Goal: Complete application form: Complete application form

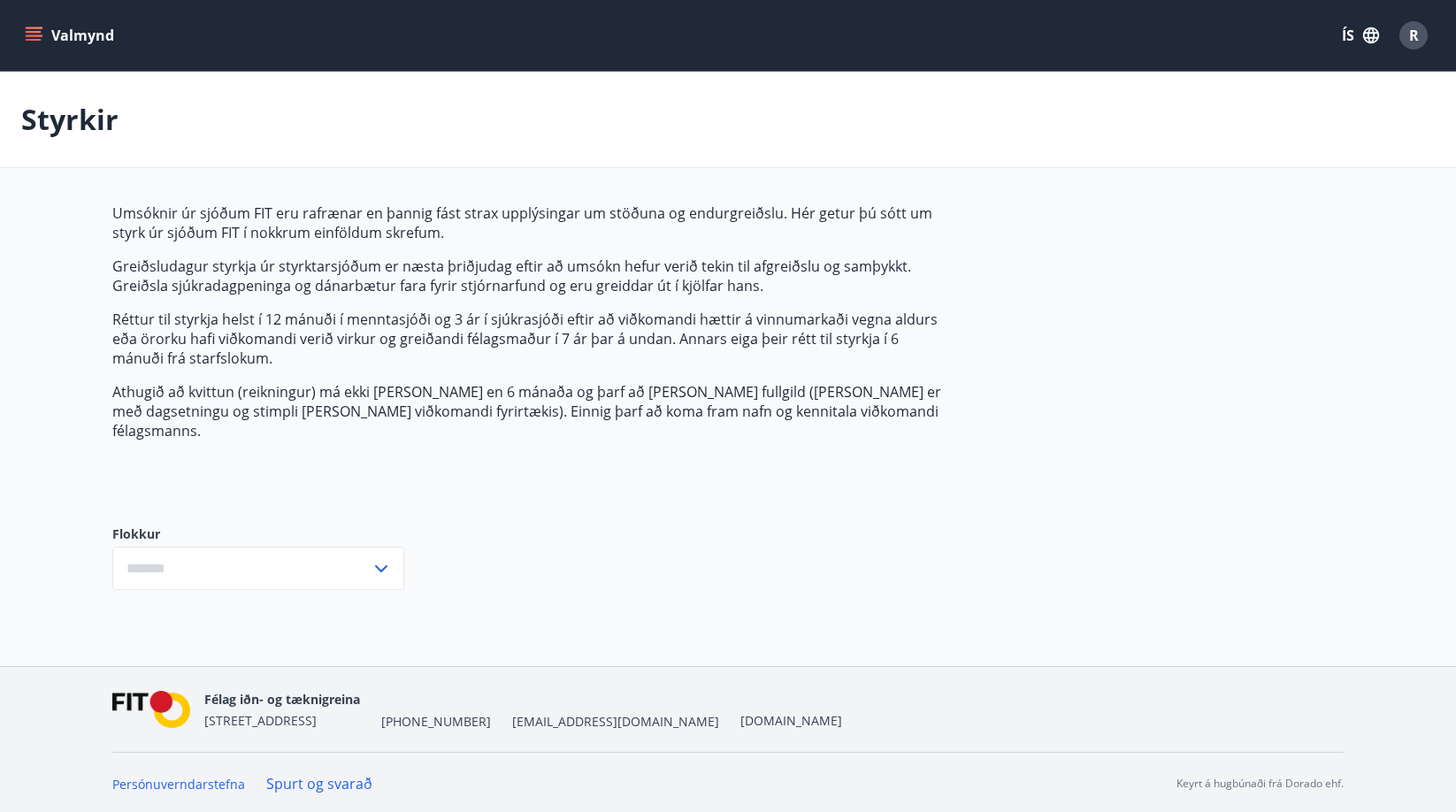
type input "***"
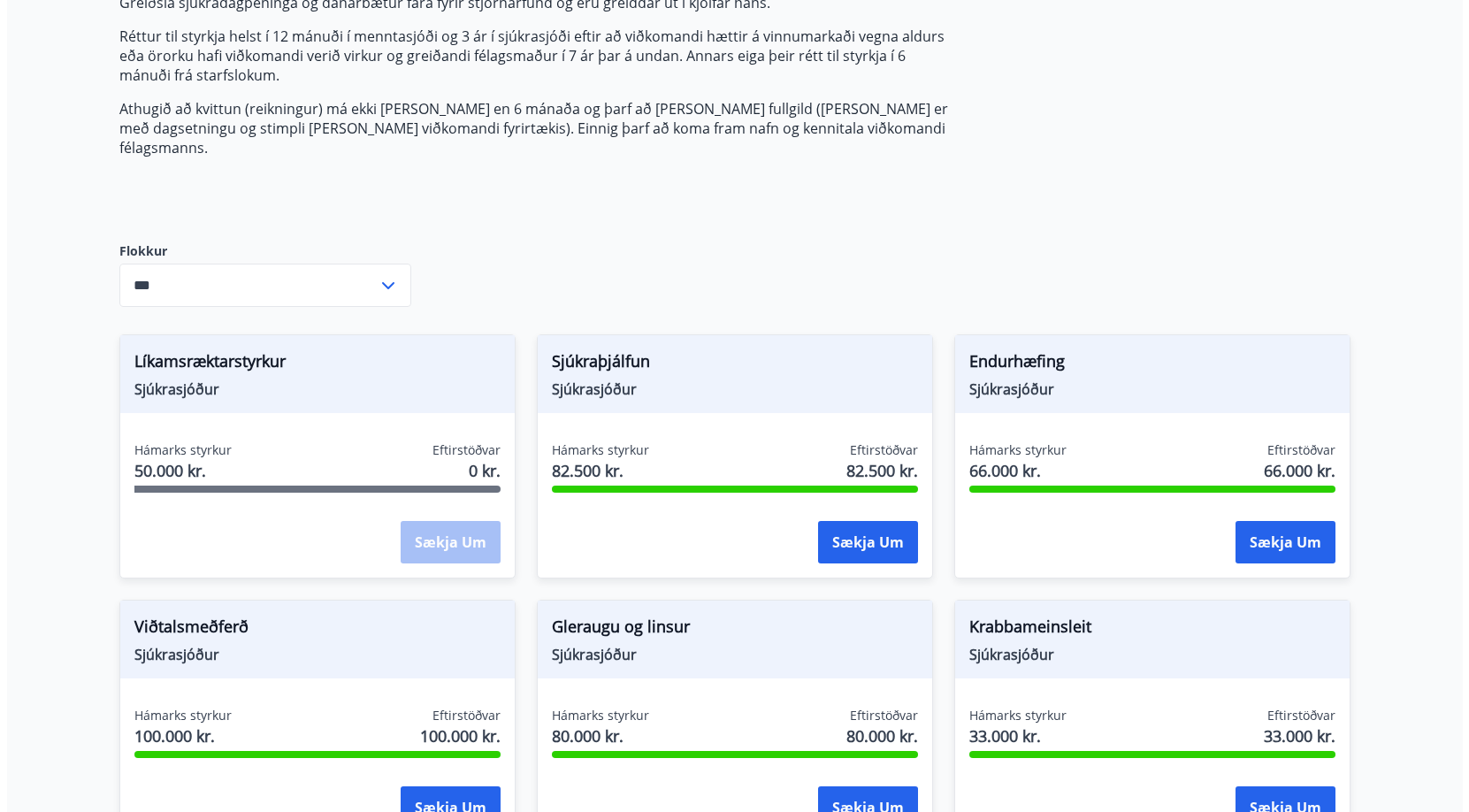
scroll to position [354, 0]
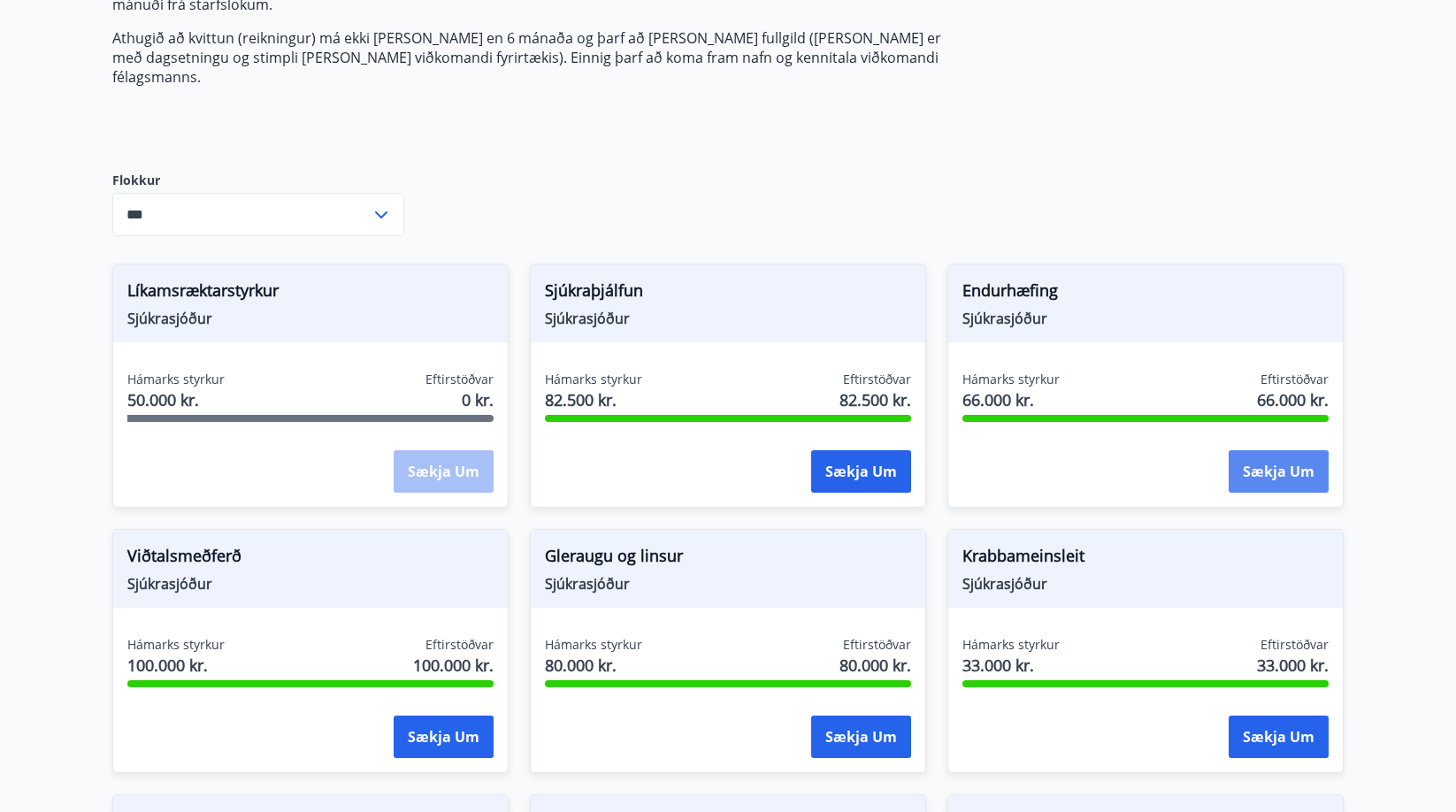
click at [1240, 462] on button "Sækja um" at bounding box center [1278, 471] width 100 height 43
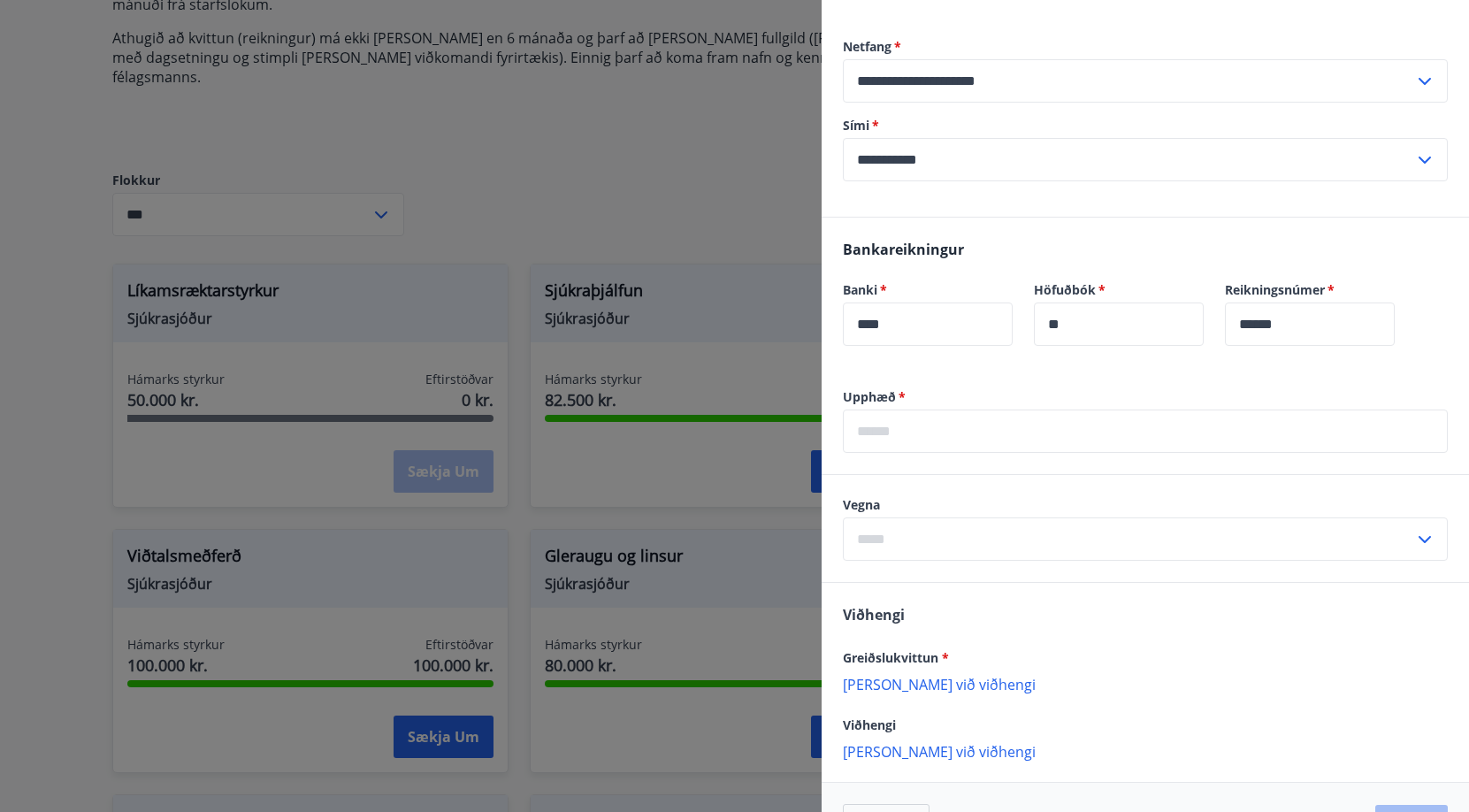
click at [946, 441] on input "text" at bounding box center [1146, 431] width 605 height 44
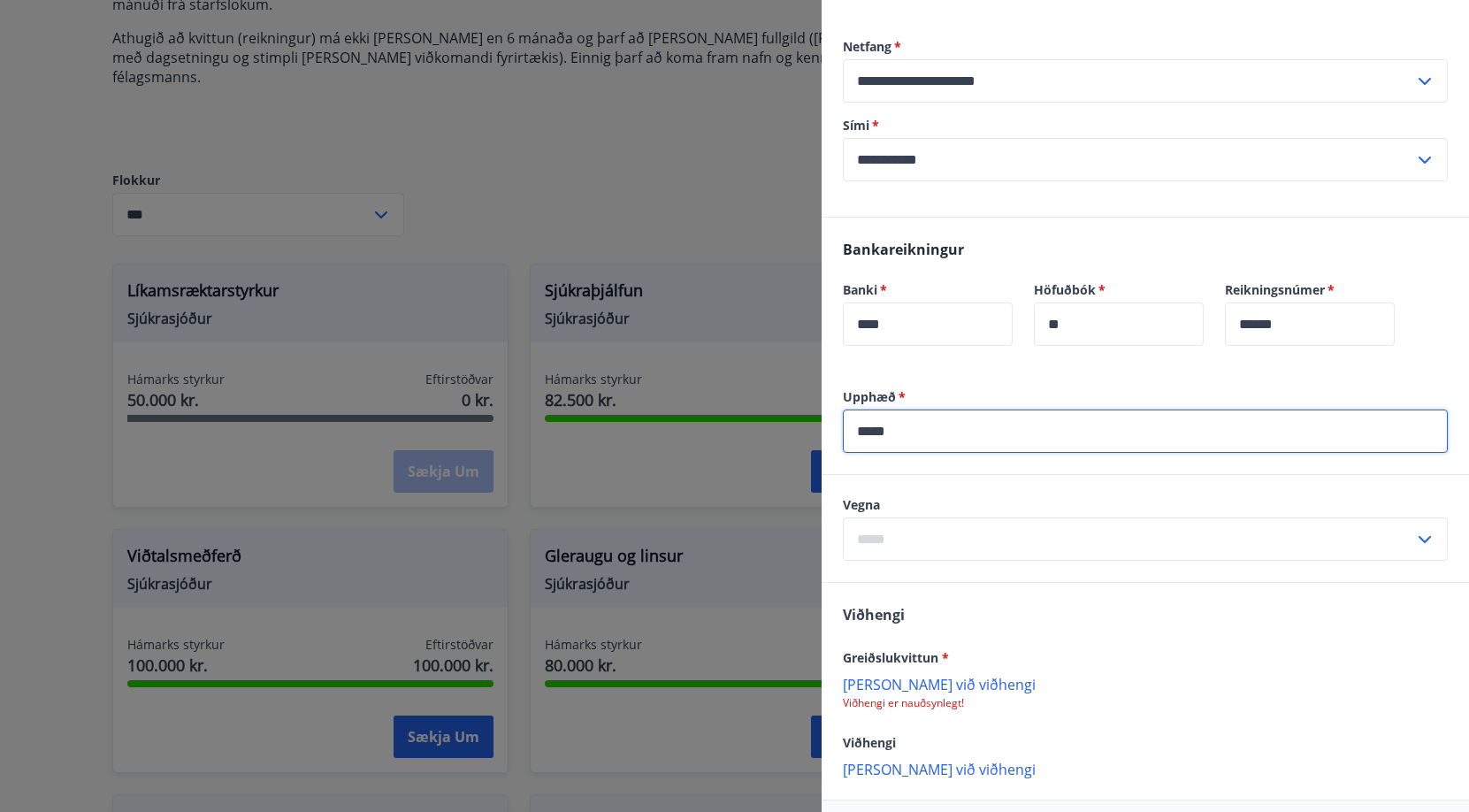
type input "*****"
click at [954, 386] on div "Bankareikningur Banki   * **** ​ Höfuðbók   * ** ​ Reikningsnúmer   * ****** ​" at bounding box center [1146, 302] width 648 height 171
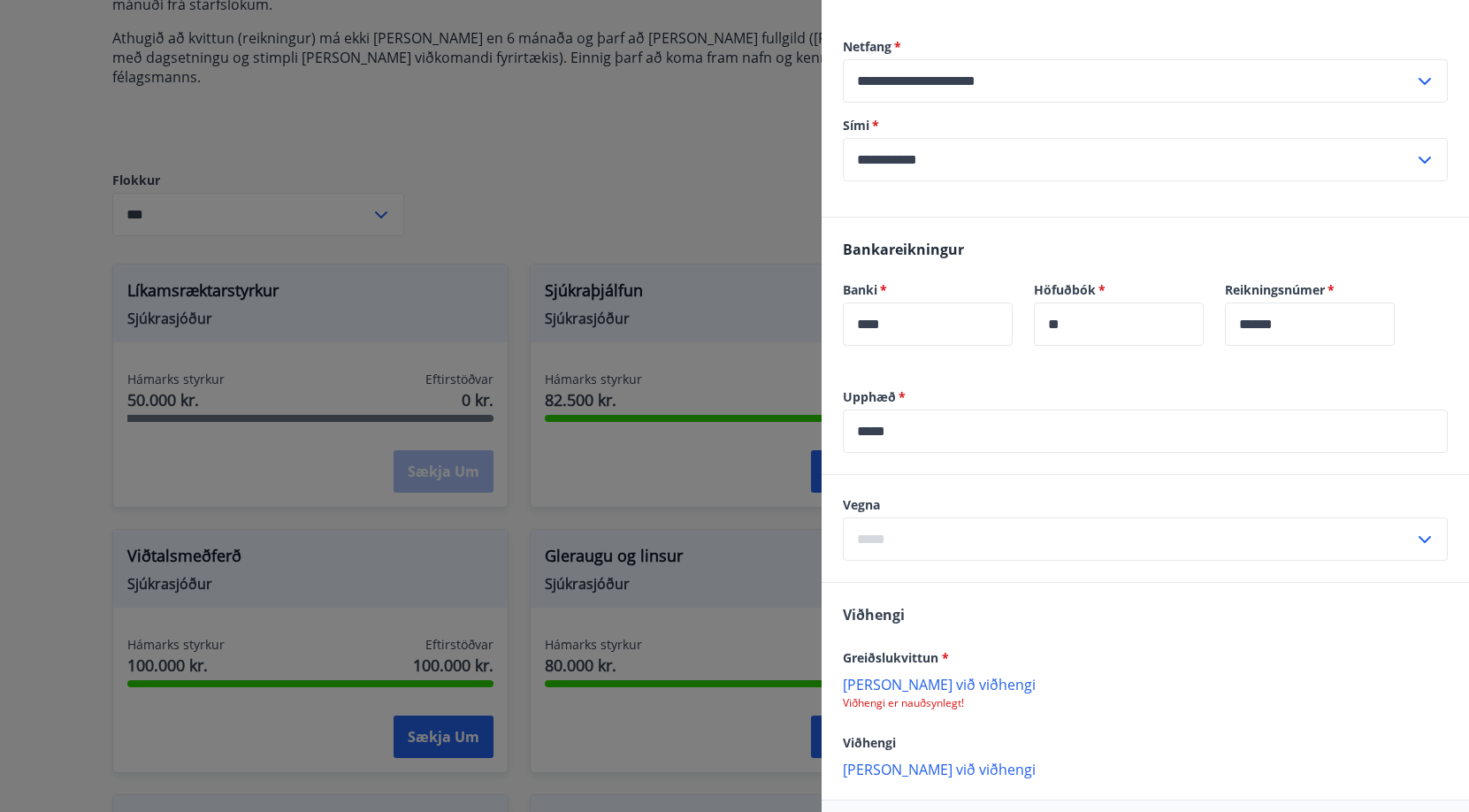
click at [983, 428] on input "*****" at bounding box center [1146, 431] width 605 height 44
click at [982, 428] on input "*****" at bounding box center [1146, 431] width 605 height 44
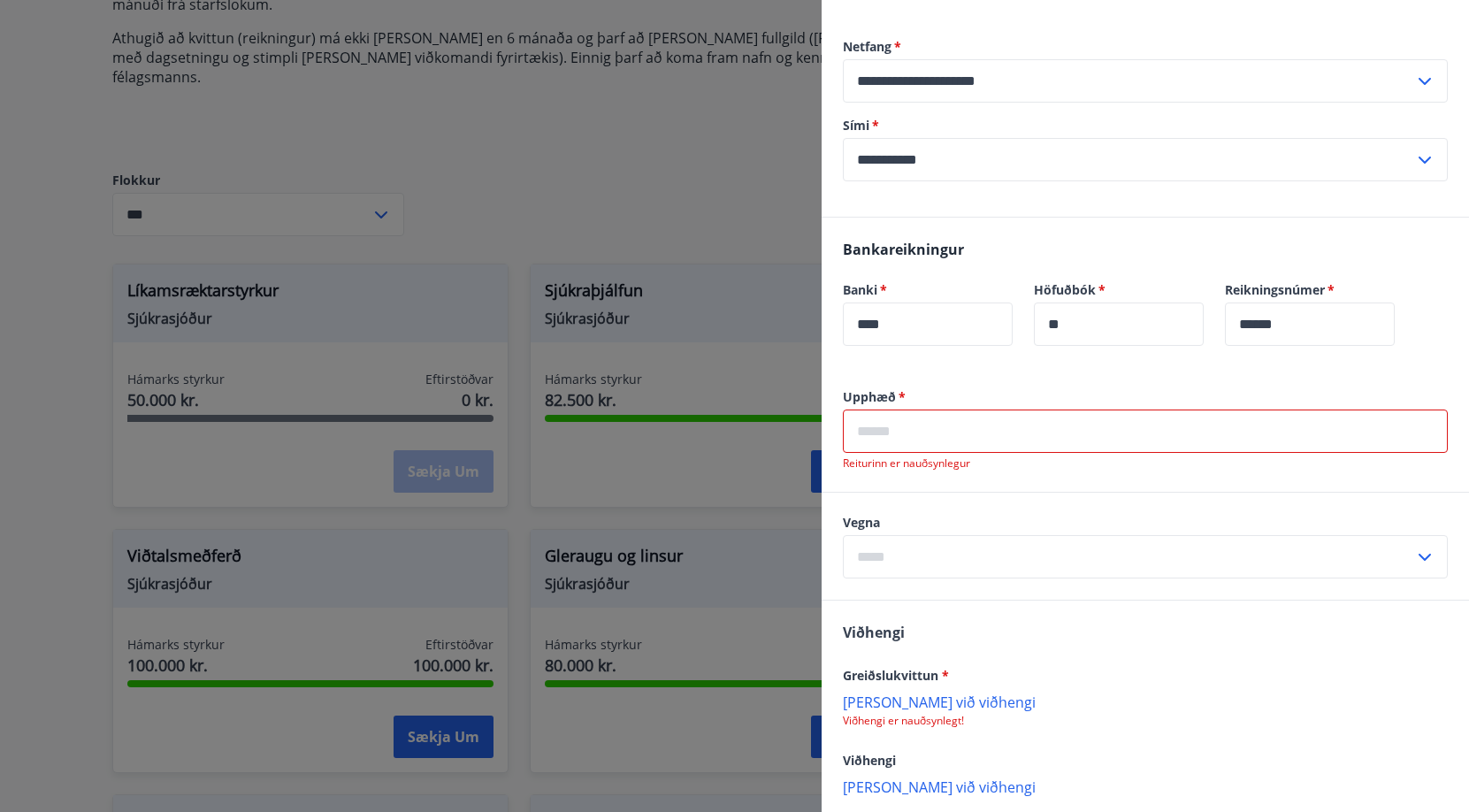
click at [929, 453] on div "Upphæð   * ​ Reiturinn er nauðsynlegur" at bounding box center [1146, 429] width 605 height 82
click at [929, 443] on input "text" at bounding box center [1146, 431] width 605 height 44
click at [991, 443] on input "text" at bounding box center [1146, 431] width 605 height 44
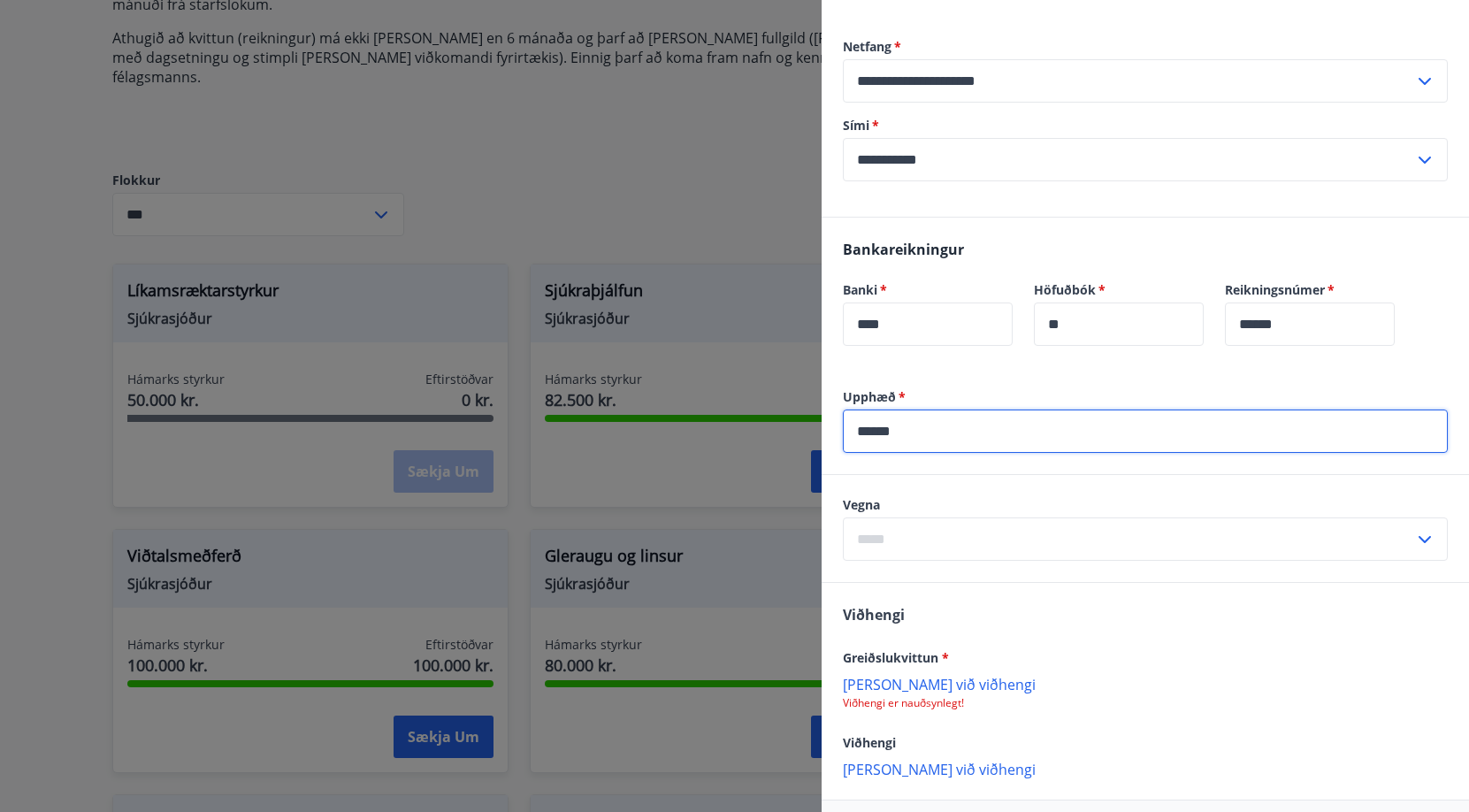
type input "******"
click at [1026, 463] on div "Upphæð   * ****** ​" at bounding box center [1146, 431] width 648 height 86
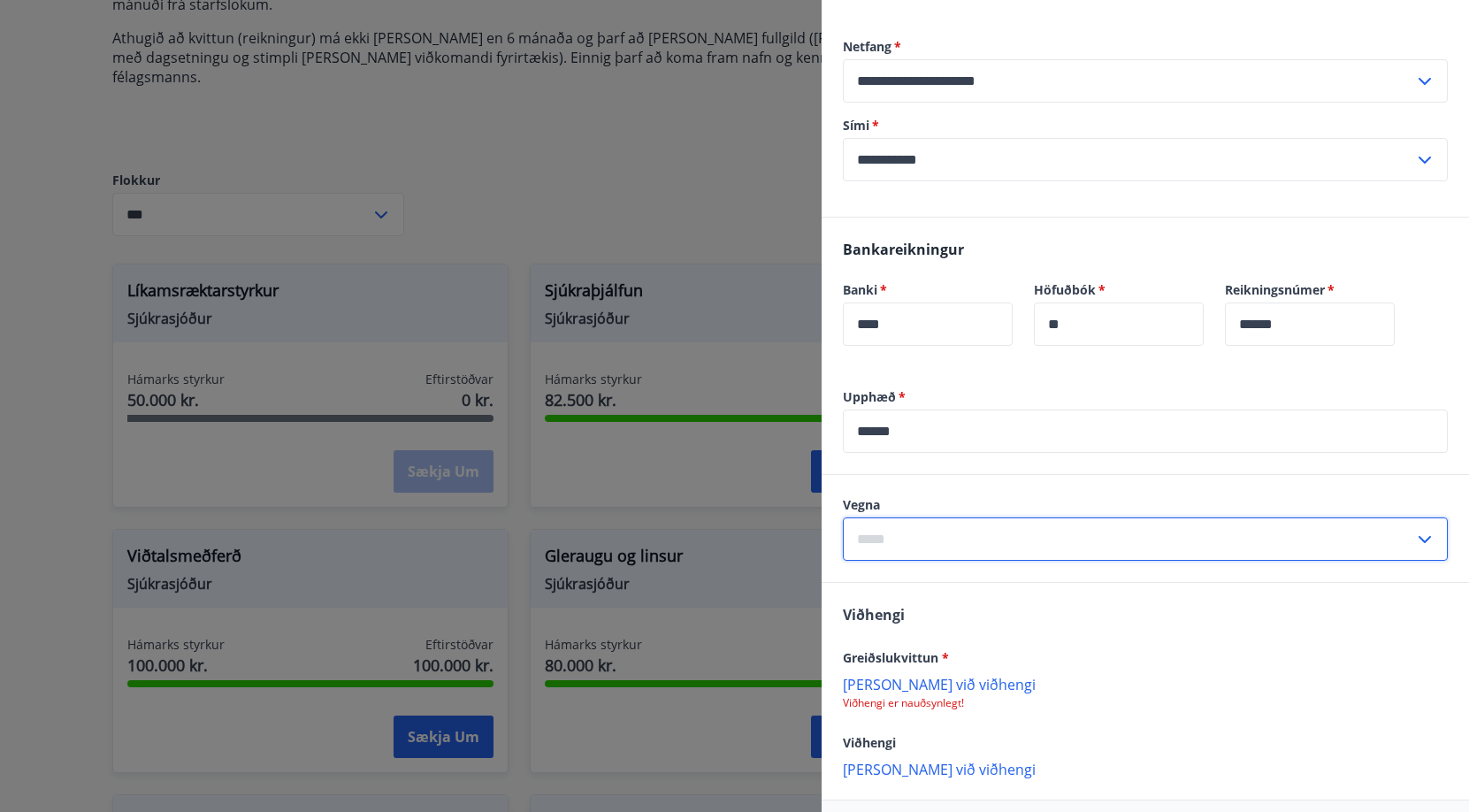
click at [1011, 552] on input "text" at bounding box center [1129, 539] width 571 height 44
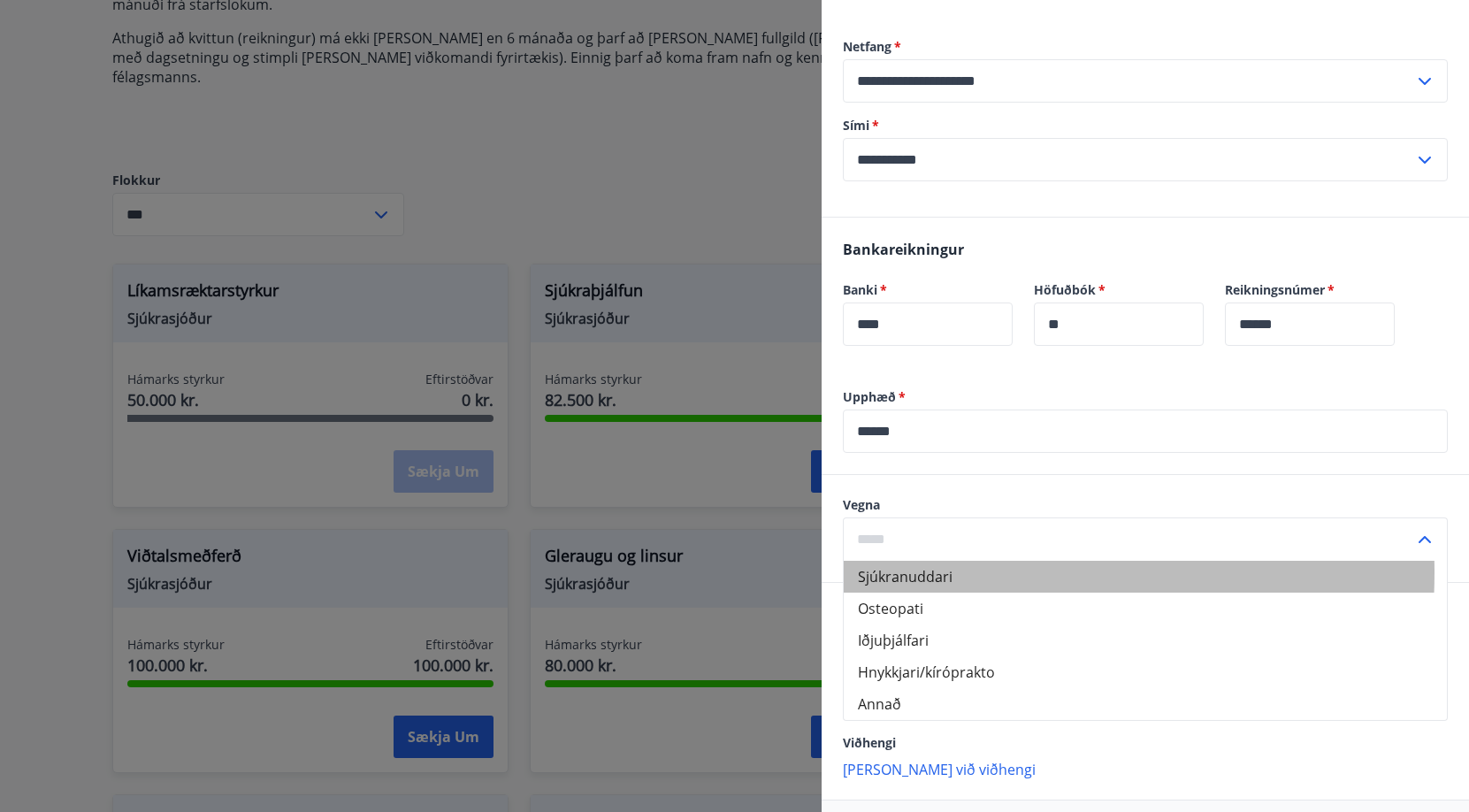
click at [904, 572] on li "Sjúkranuddari" at bounding box center [1146, 576] width 603 height 32
type input "**********"
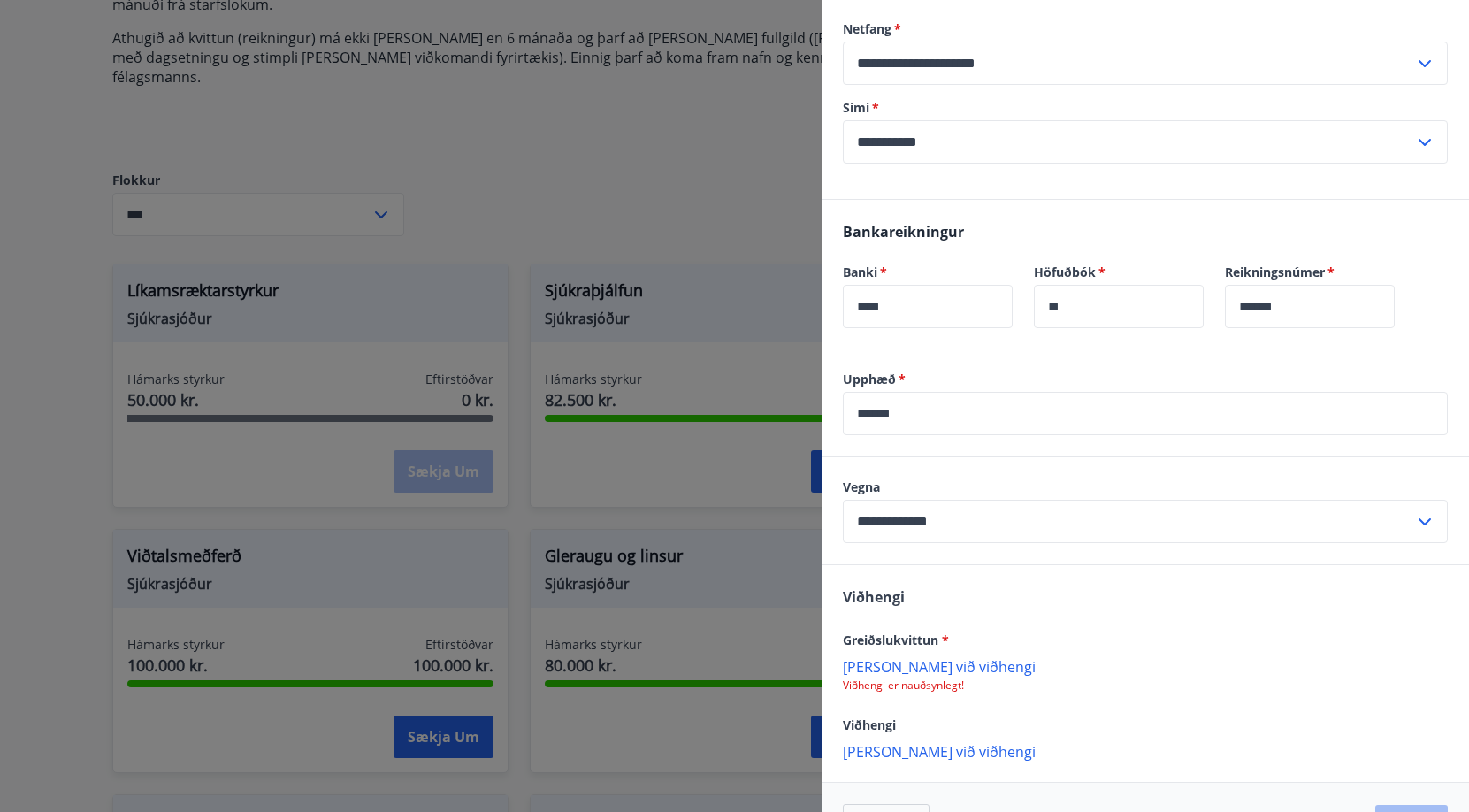
scroll to position [429, 0]
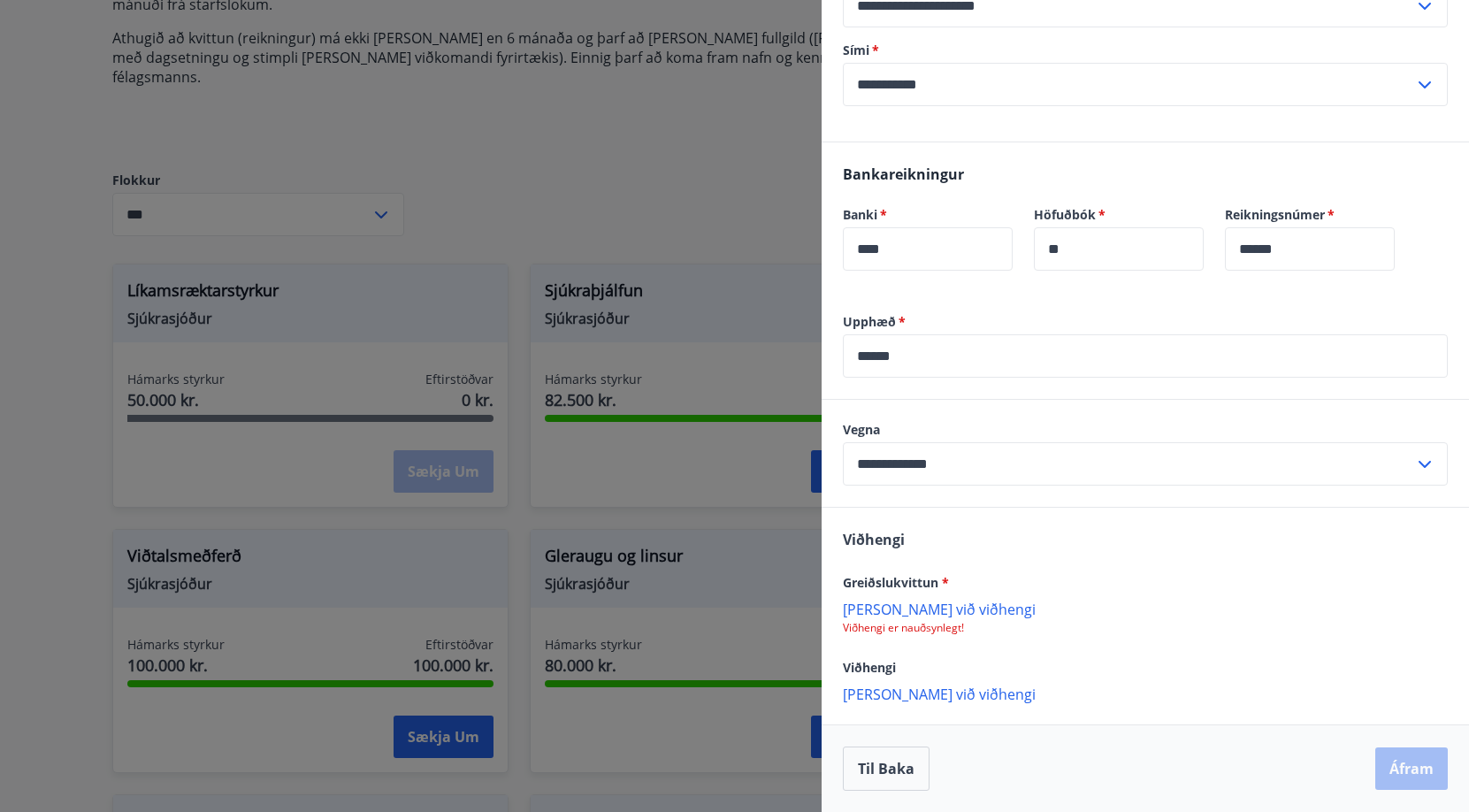
click at [930, 611] on p "Bæta við viðhengi" at bounding box center [1146, 609] width 605 height 18
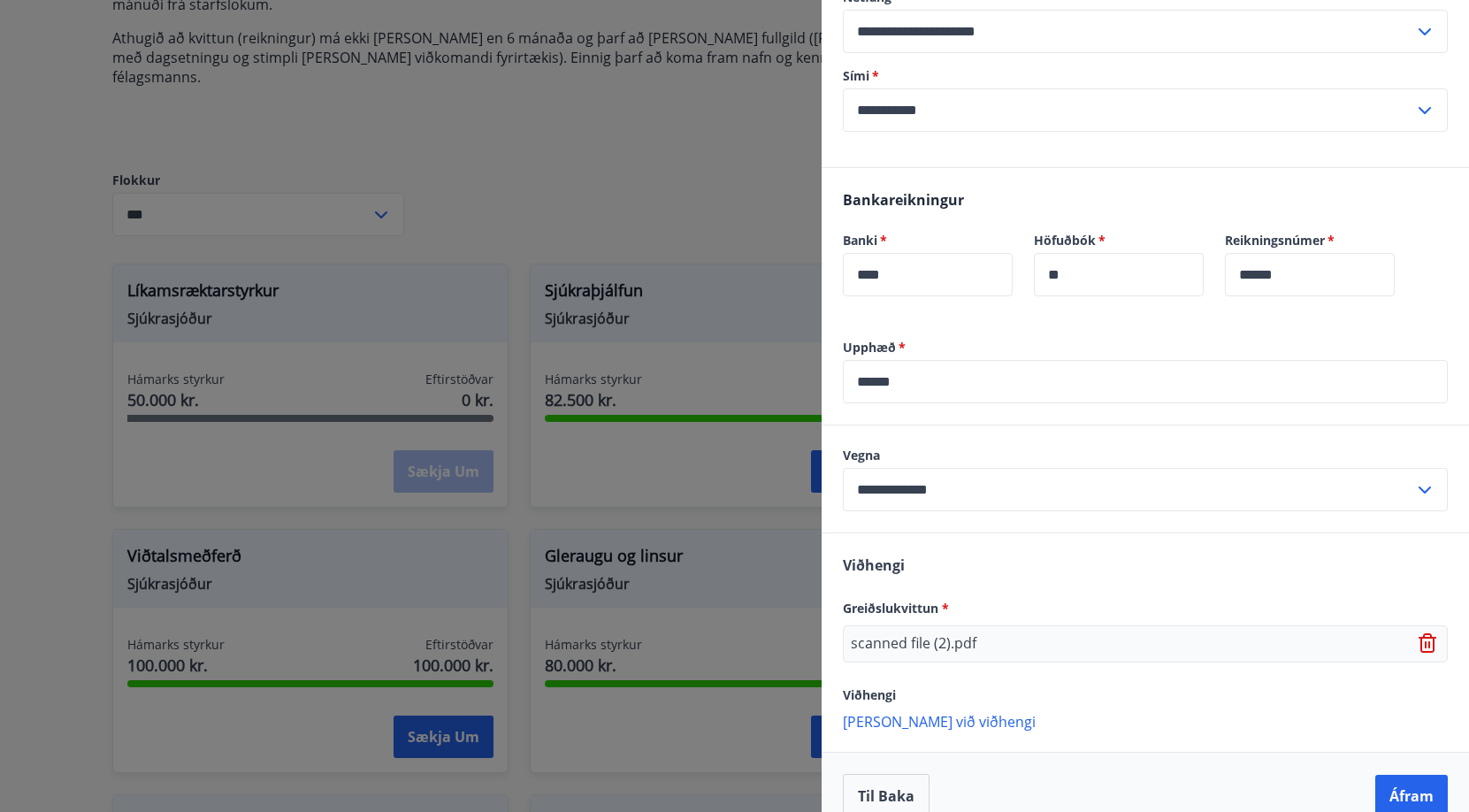
scroll to position [430, 0]
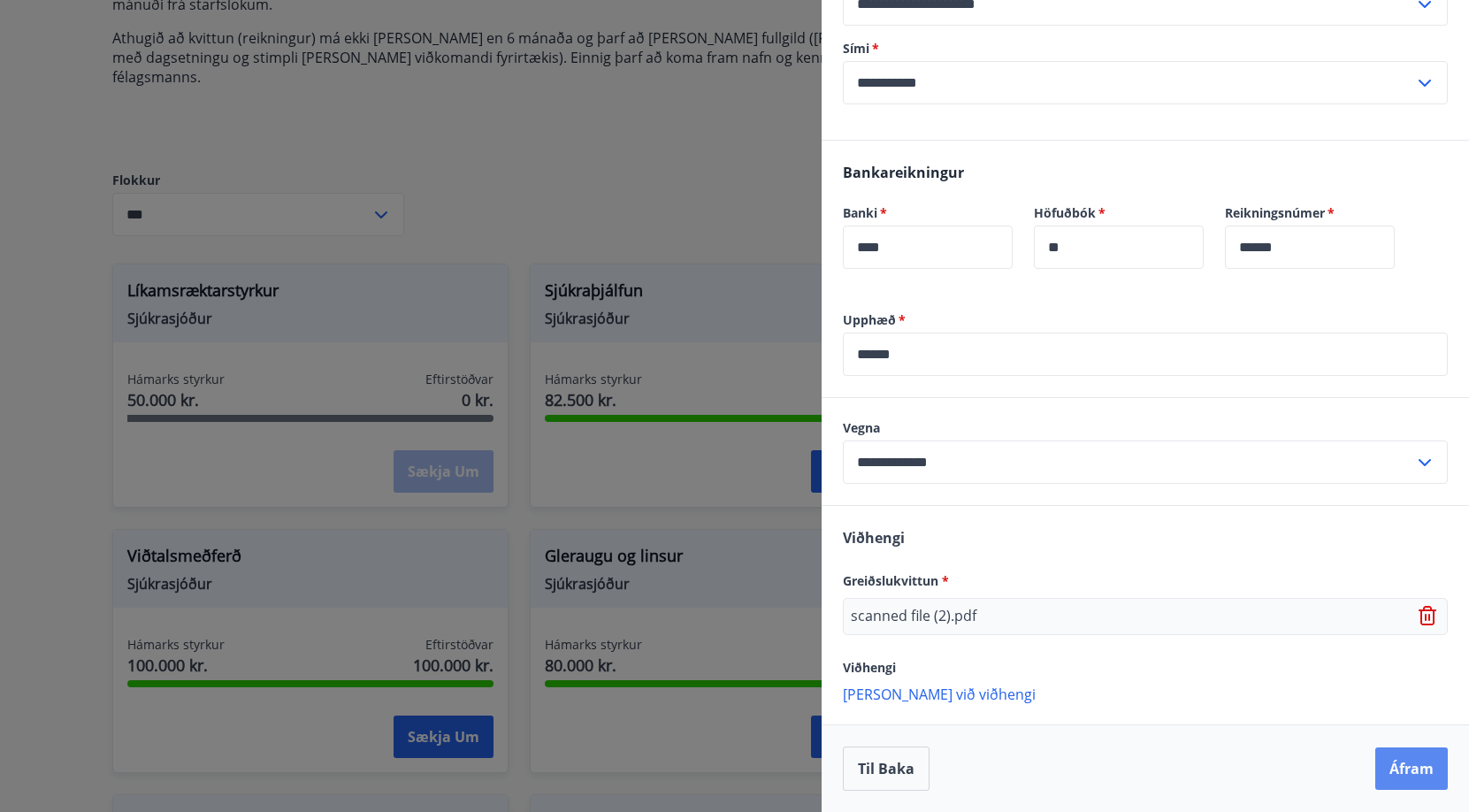
click at [1390, 778] on button "Áfram" at bounding box center [1411, 768] width 72 height 43
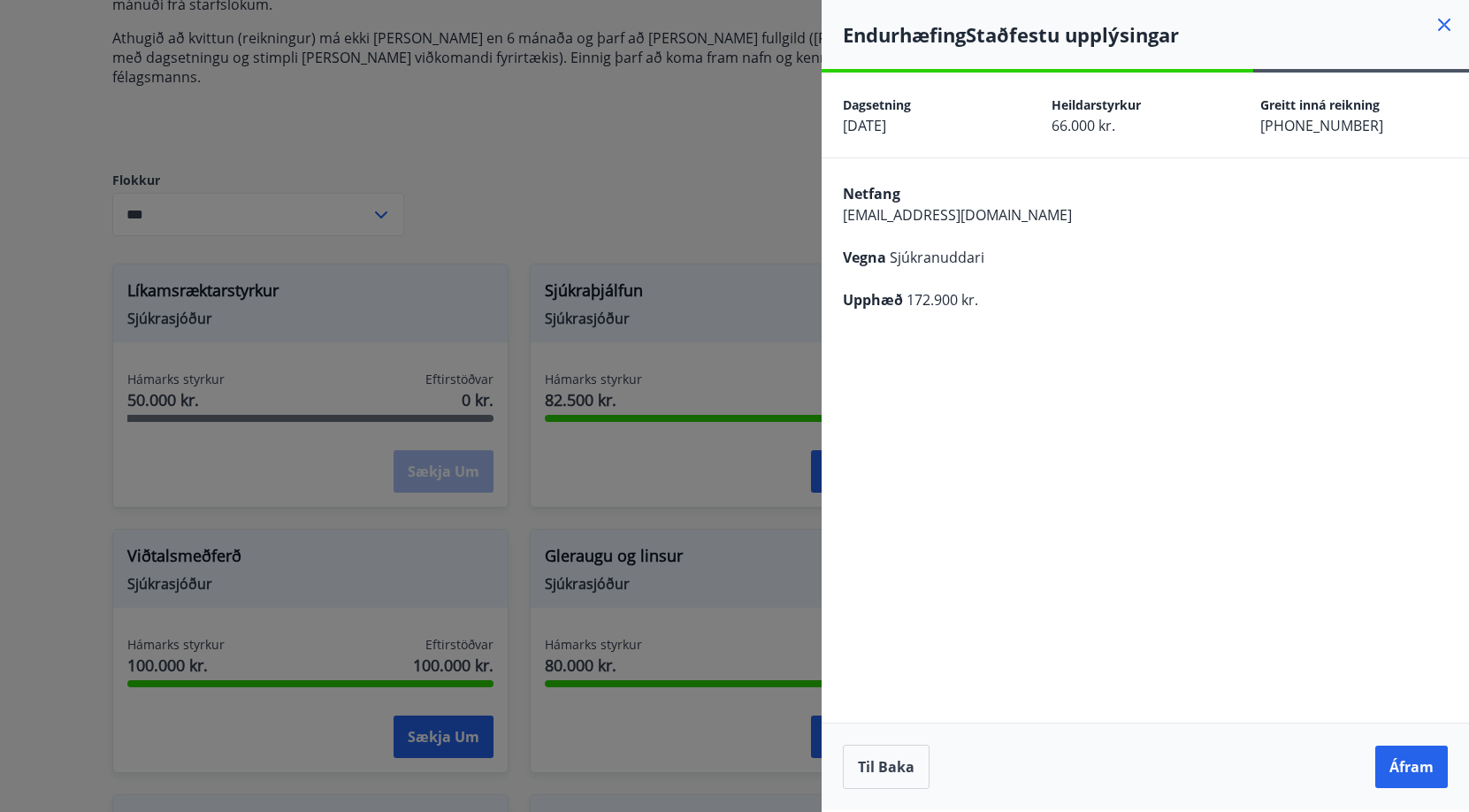
scroll to position [0, 0]
click at [1402, 751] on button "Áfram" at bounding box center [1411, 766] width 72 height 43
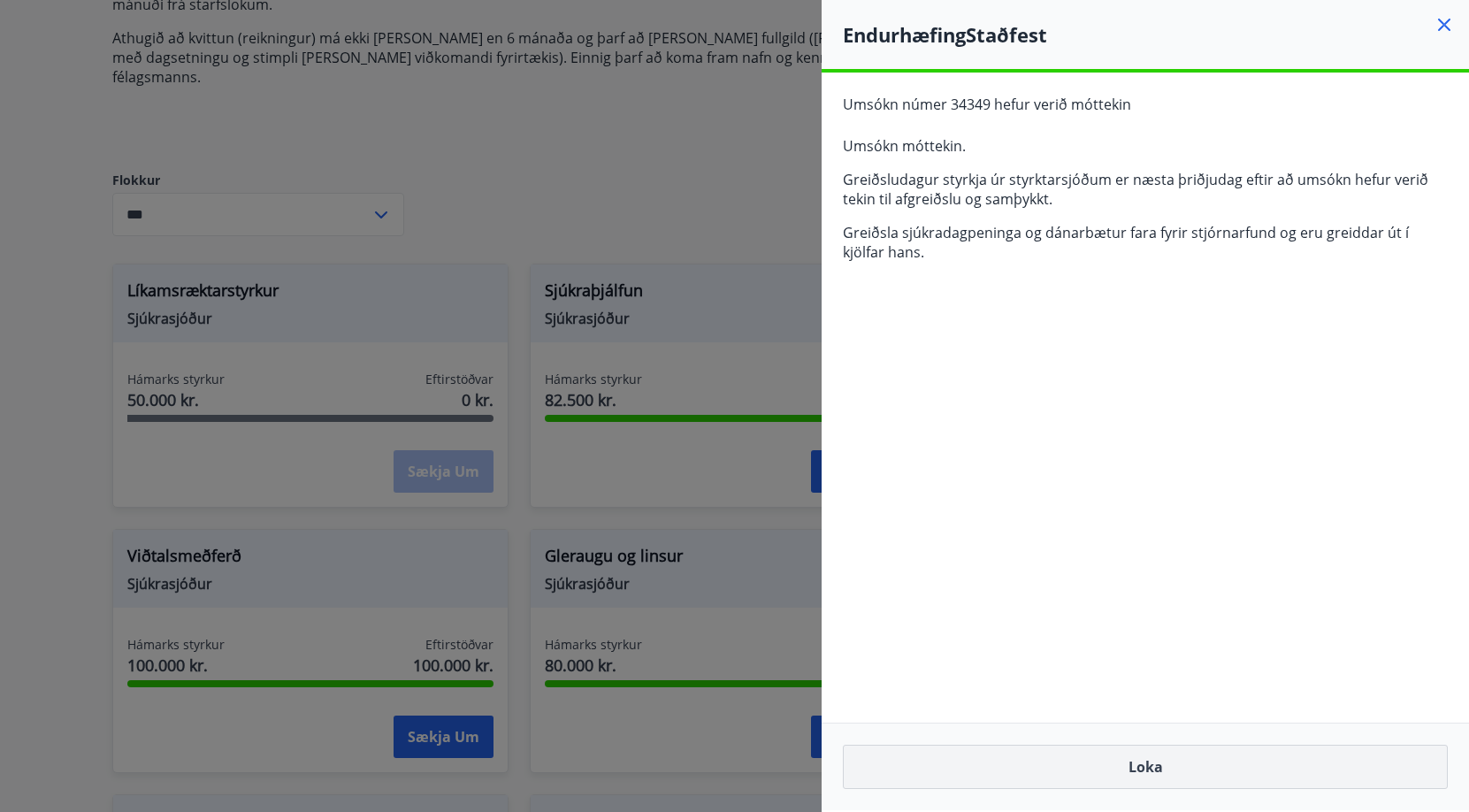
click at [1114, 767] on button "Loka" at bounding box center [1146, 766] width 605 height 45
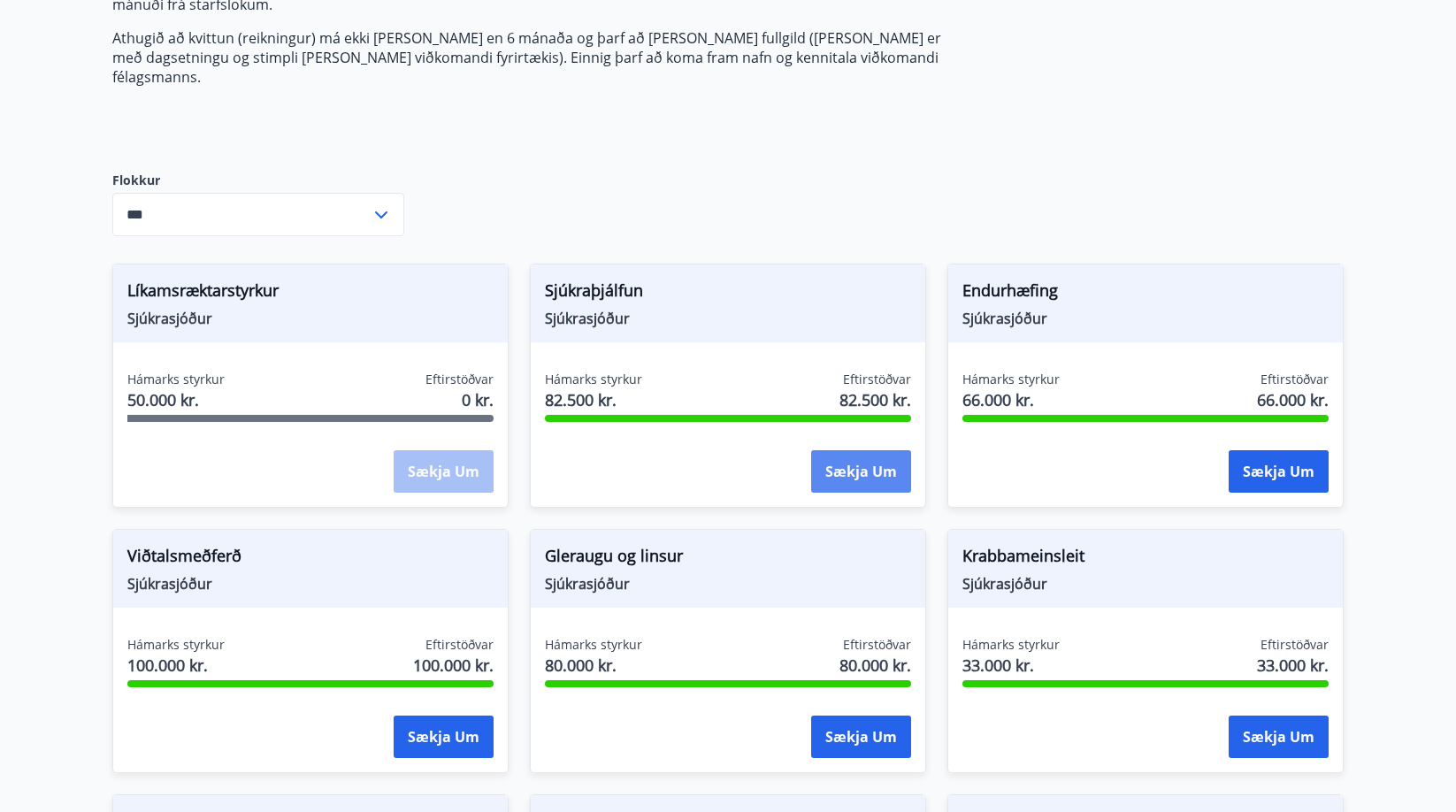
click at [837, 450] on button "Sækja um" at bounding box center [861, 471] width 100 height 43
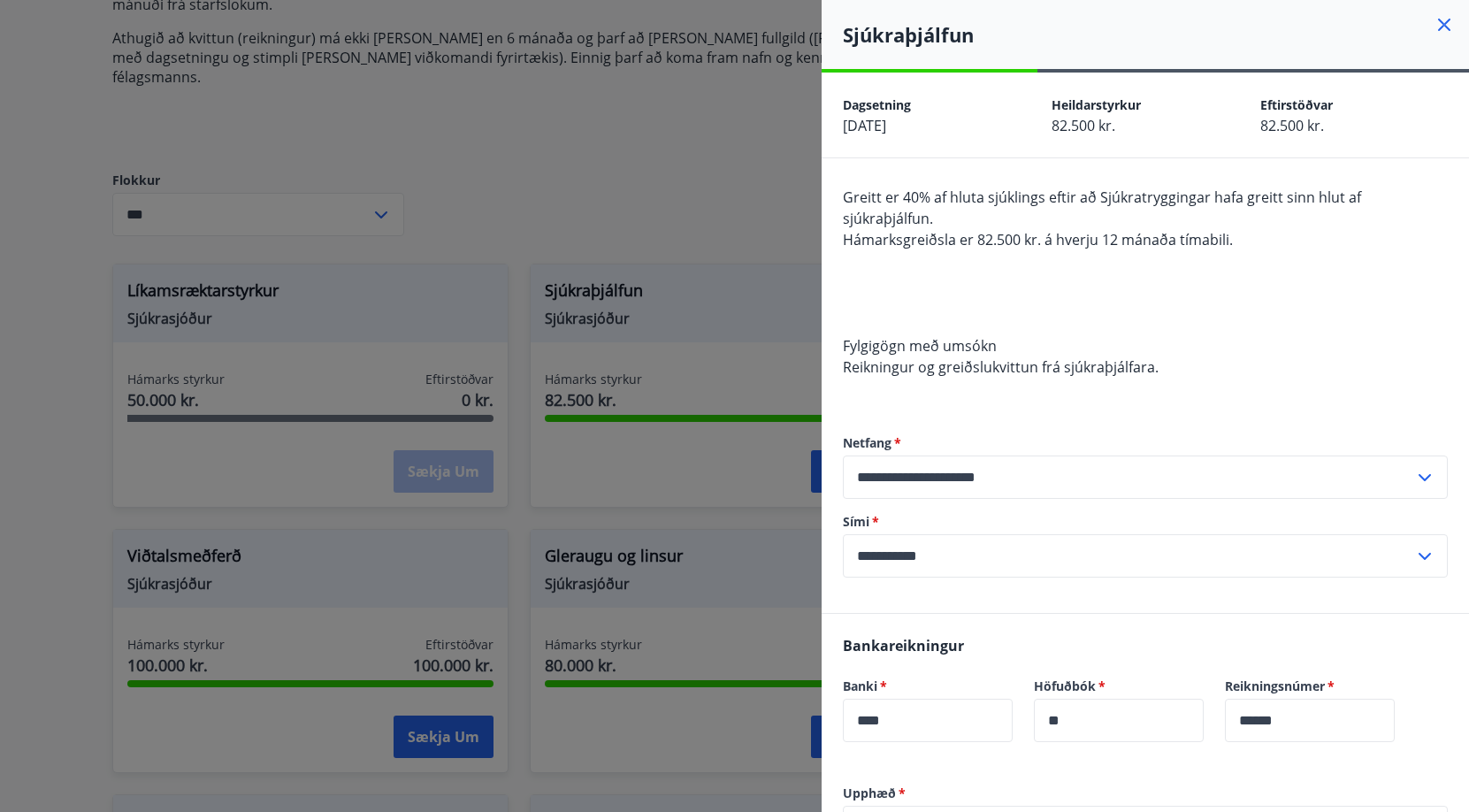
click at [1419, 19] on div "Sjúkraþjálfun" at bounding box center [1146, 35] width 648 height 69
click at [1434, 26] on icon at bounding box center [1444, 24] width 21 height 21
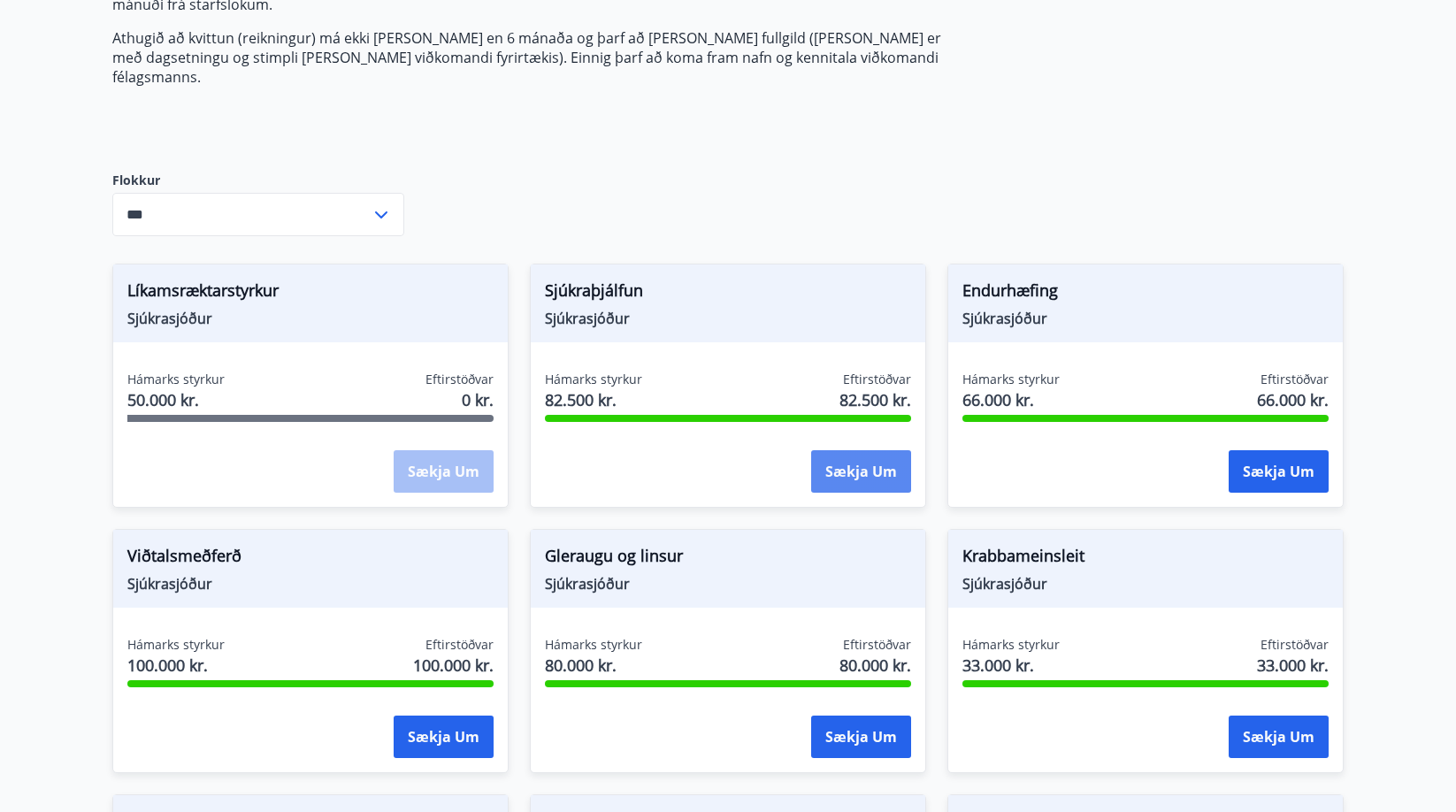
click at [854, 450] on button "Sækja um" at bounding box center [861, 471] width 100 height 43
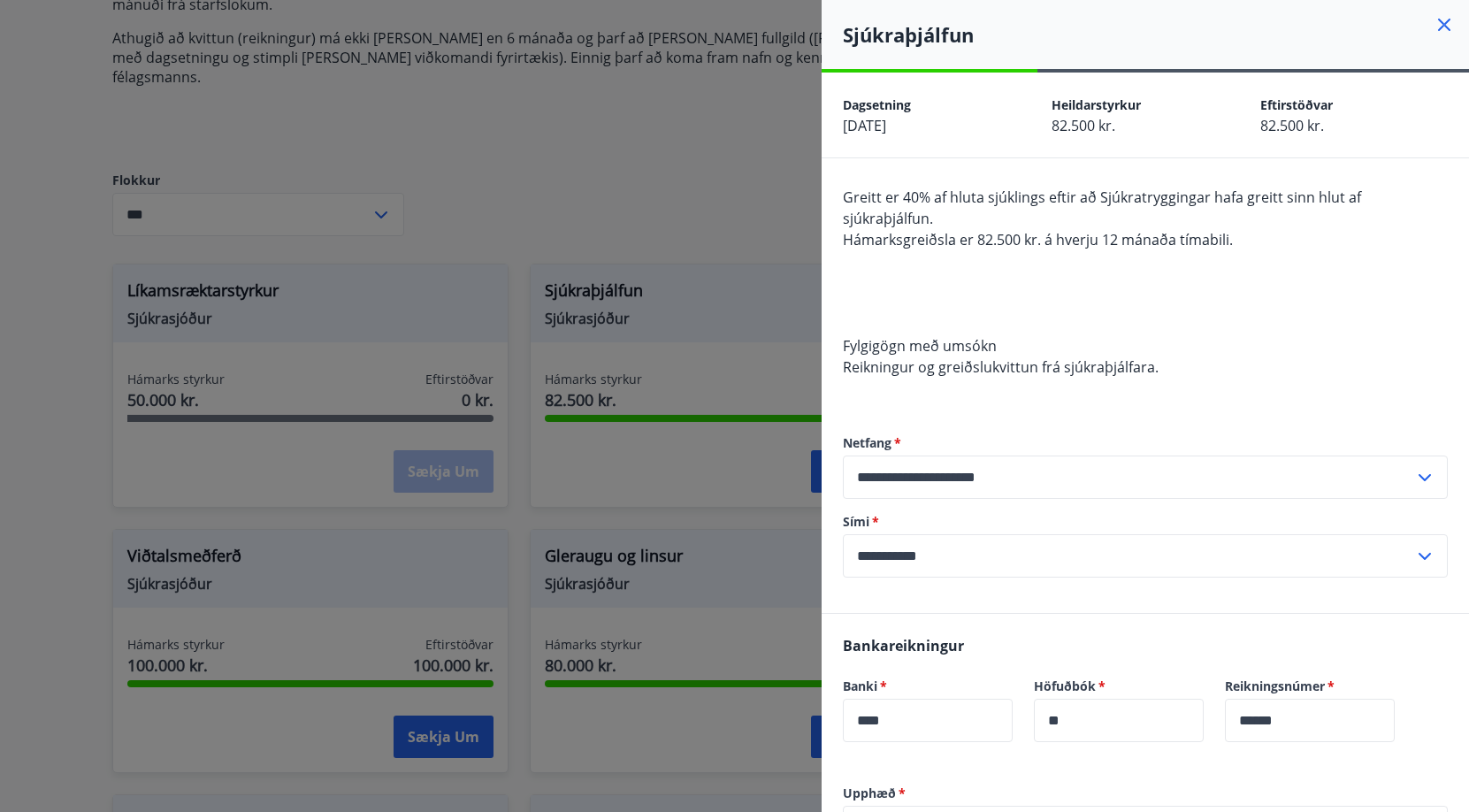
scroll to position [346, 0]
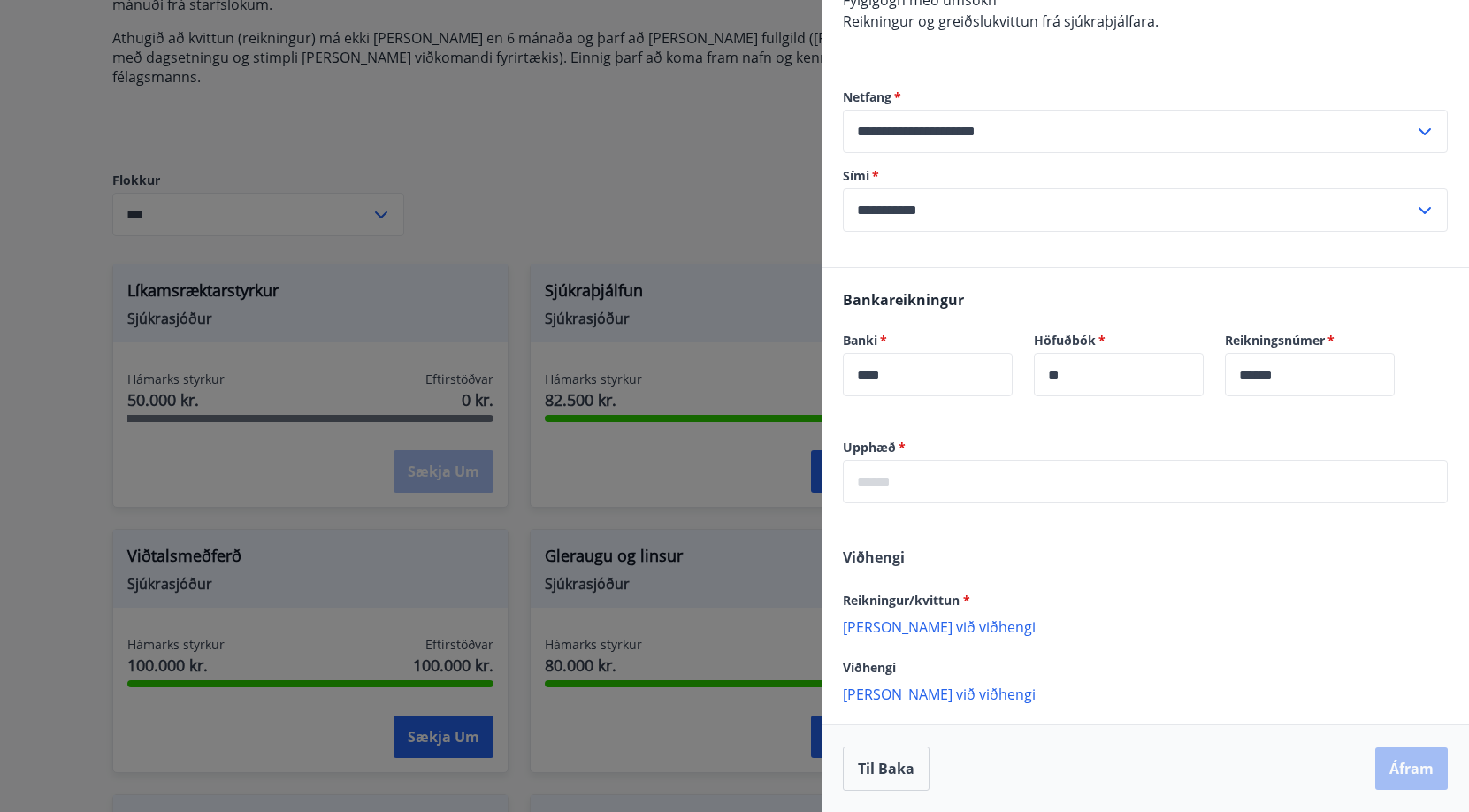
click at [1067, 447] on label "Upphæð   *" at bounding box center [1146, 447] width 605 height 18
click at [1044, 469] on input "text" at bounding box center [1146, 482] width 605 height 44
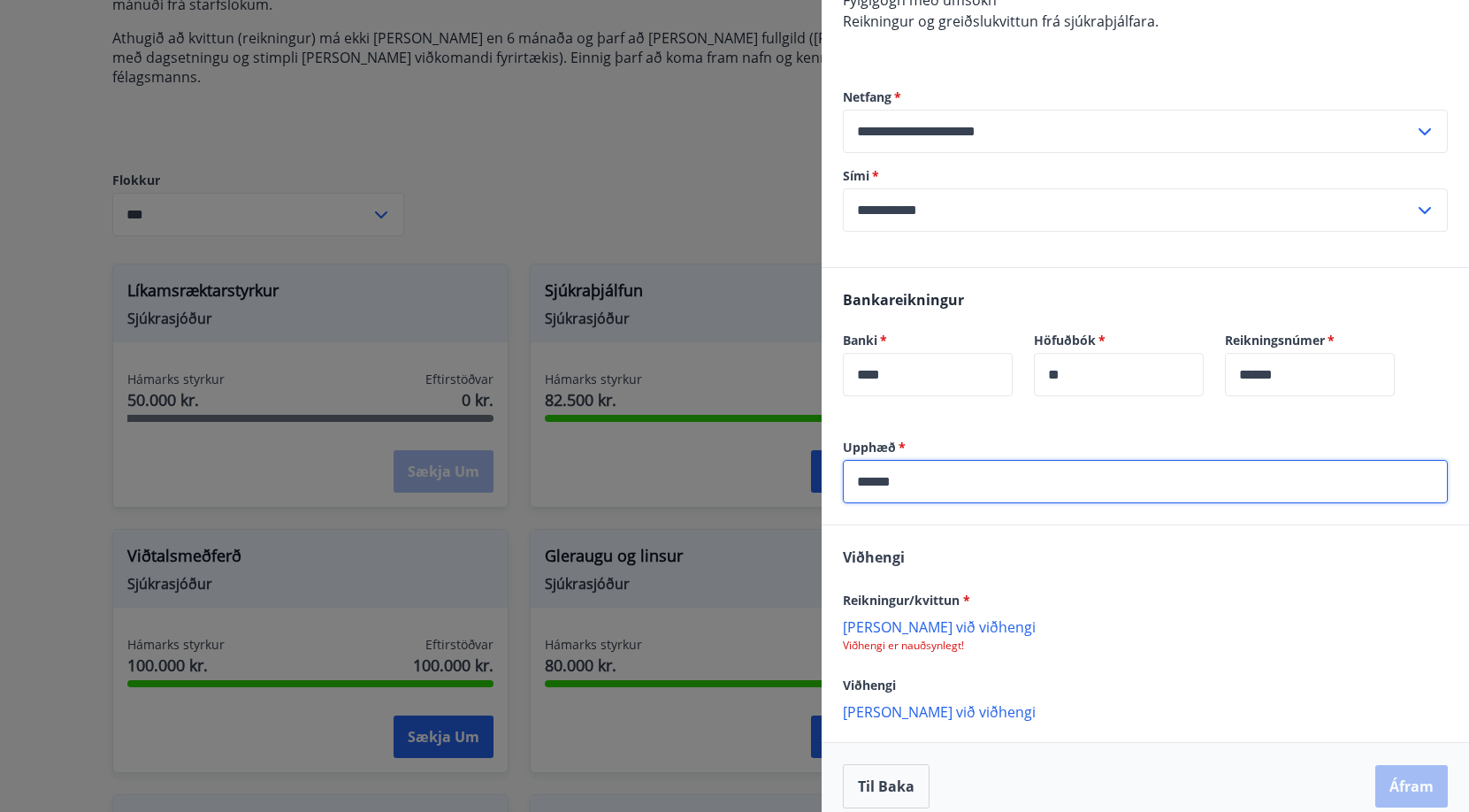
type input "******"
click at [918, 633] on p "Bæta við viðhengi" at bounding box center [1146, 627] width 605 height 18
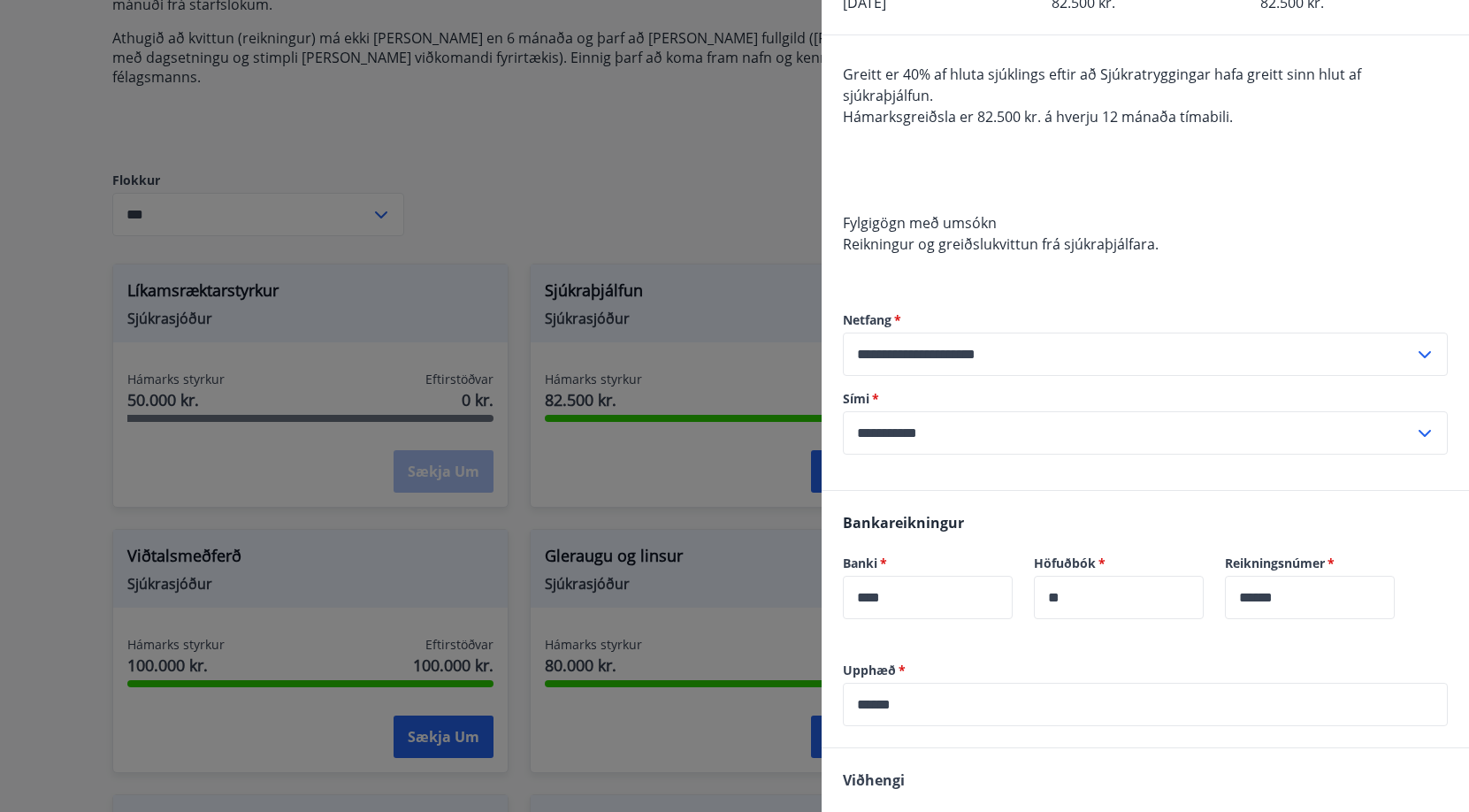
scroll to position [365, 0]
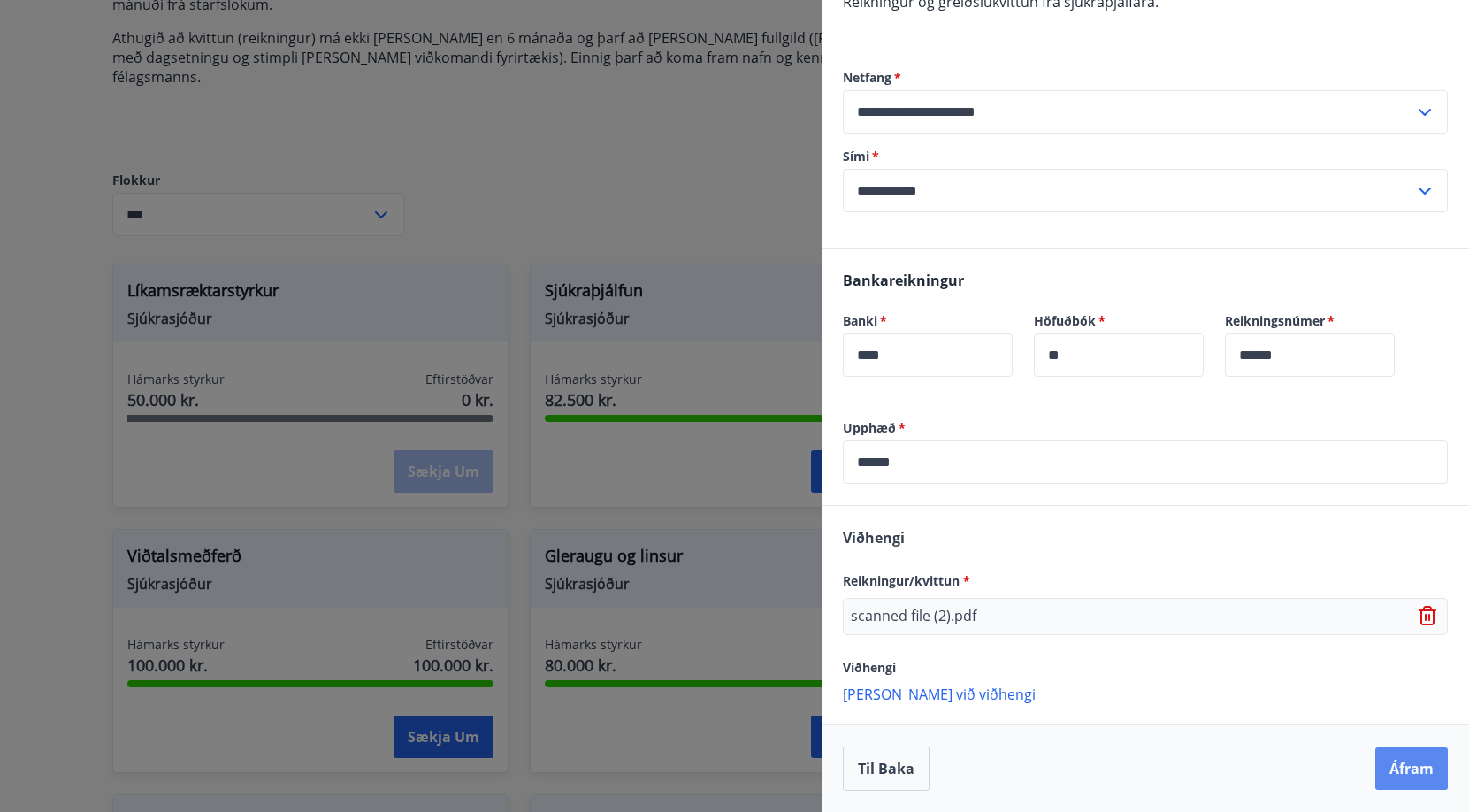
click at [1386, 784] on button "Áfram" at bounding box center [1411, 768] width 72 height 43
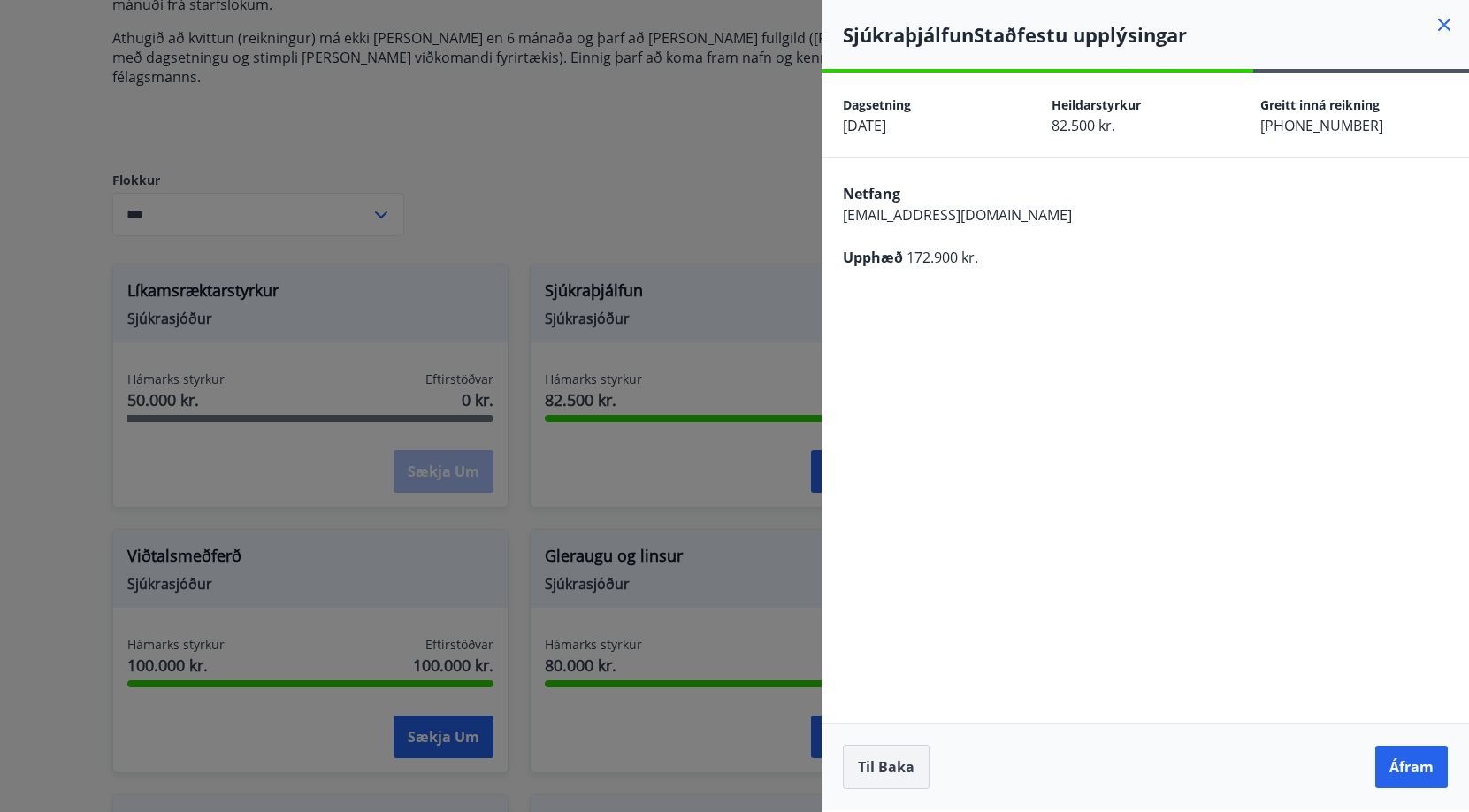
click at [897, 764] on button "Til baka" at bounding box center [886, 766] width 86 height 45
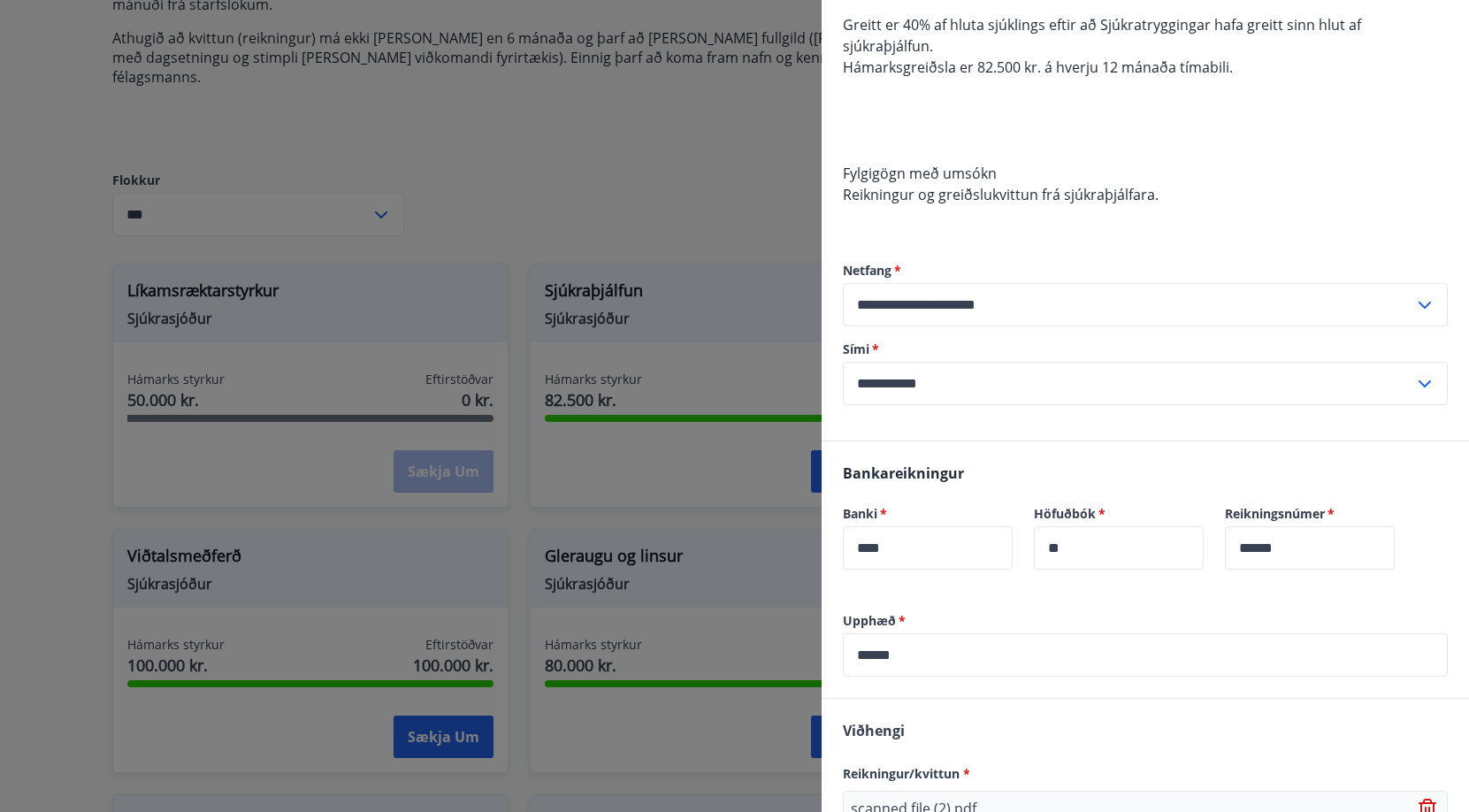
scroll to position [365, 0]
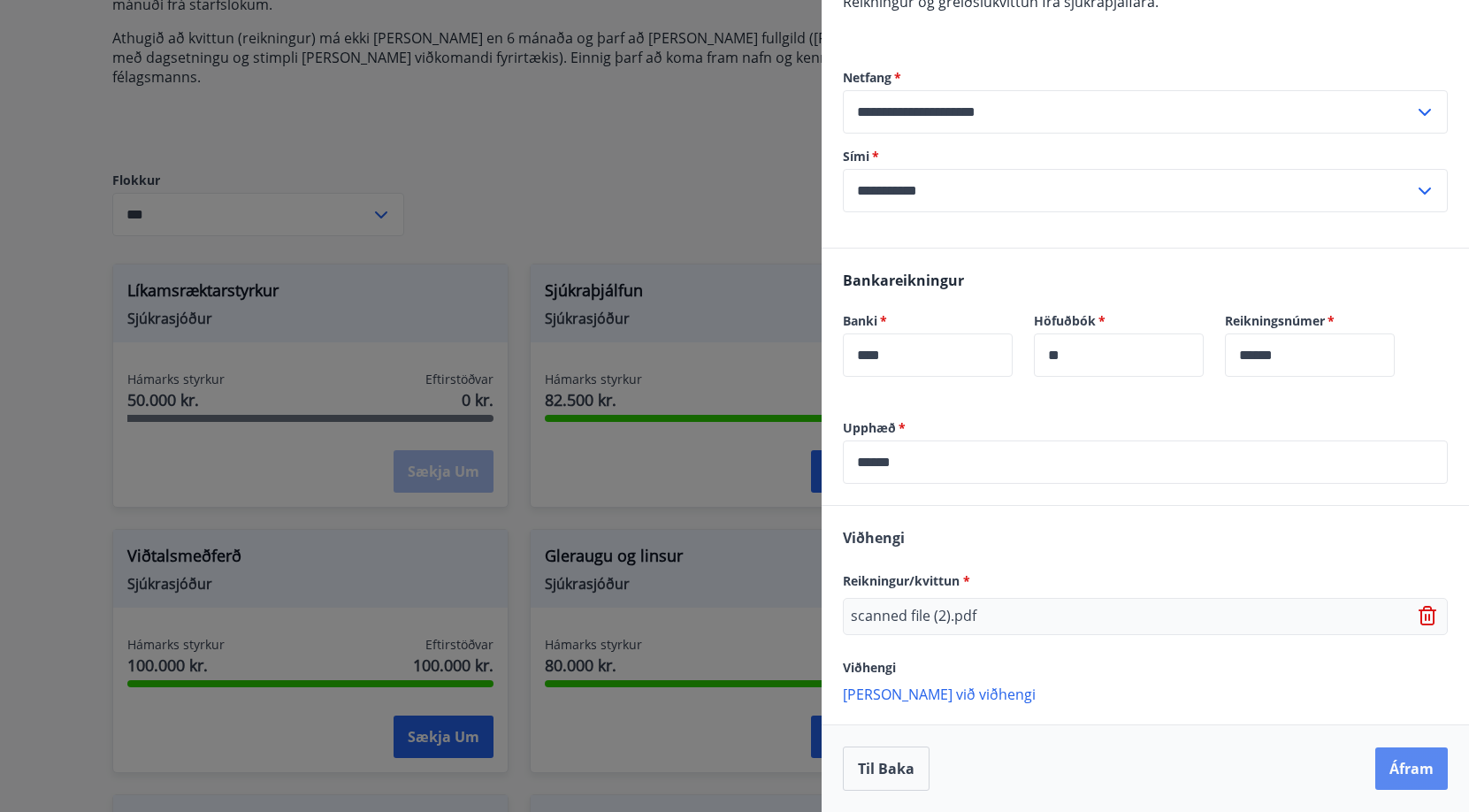
click at [1389, 776] on button "Áfram" at bounding box center [1411, 768] width 72 height 43
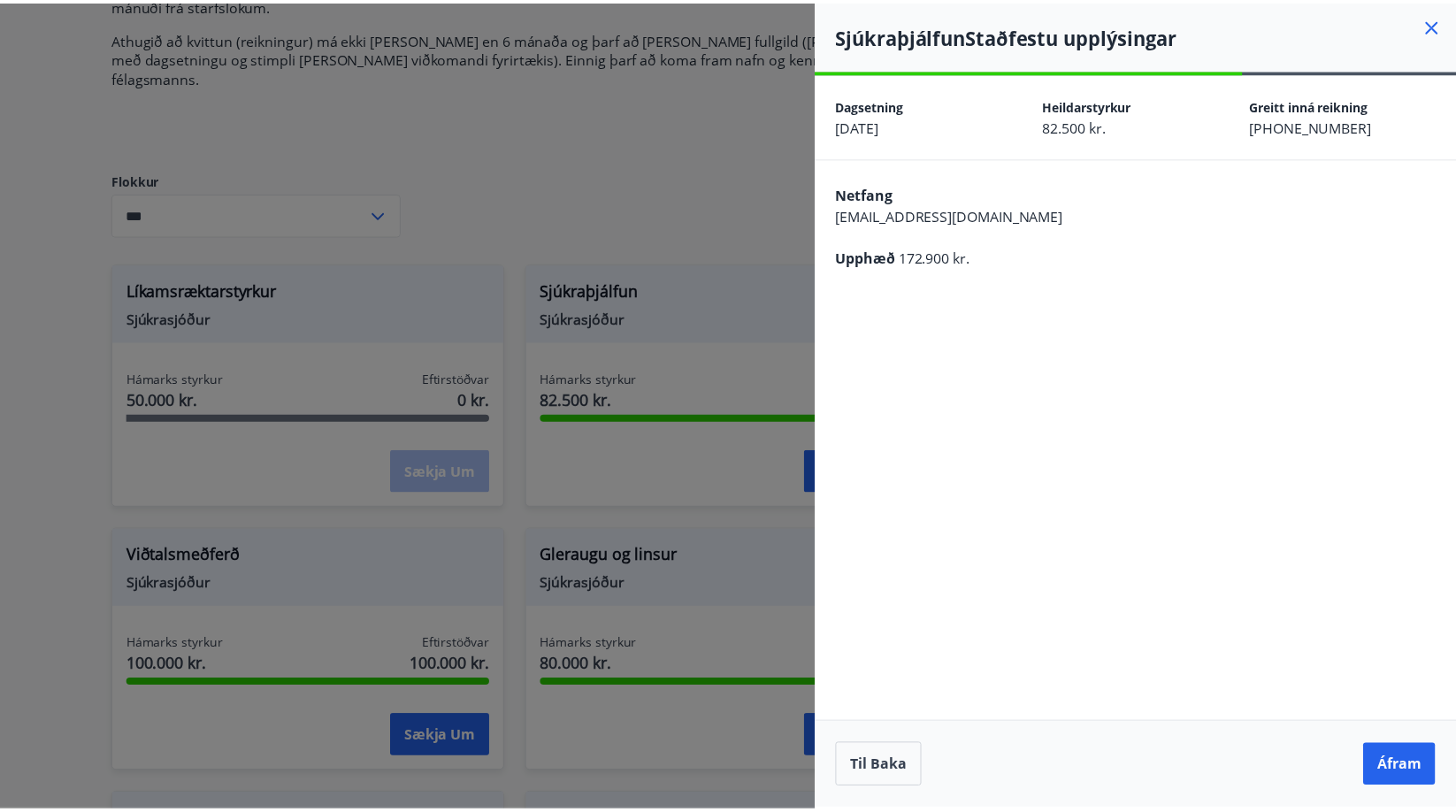
scroll to position [0, 0]
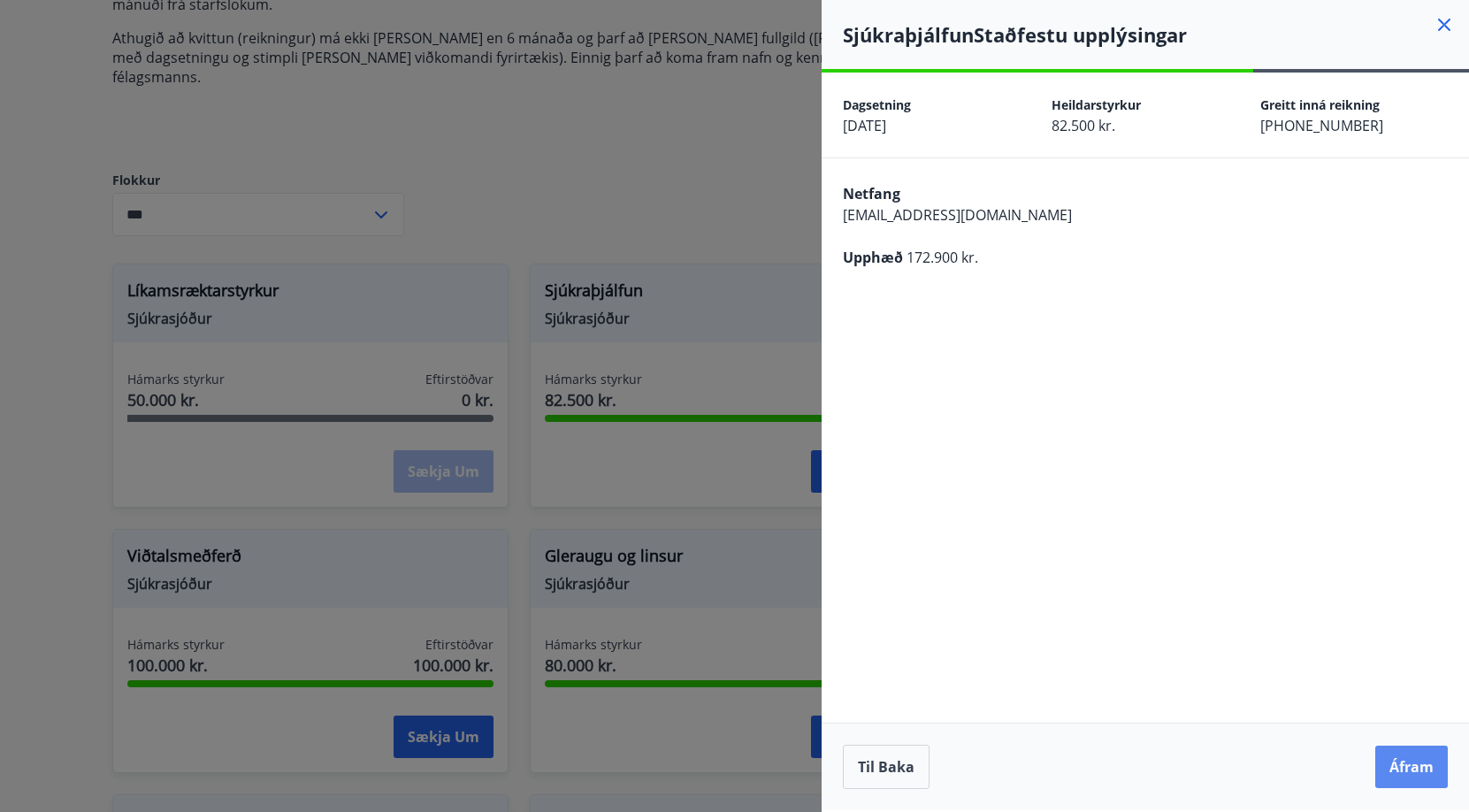
click at [1403, 765] on button "Áfram" at bounding box center [1411, 766] width 72 height 43
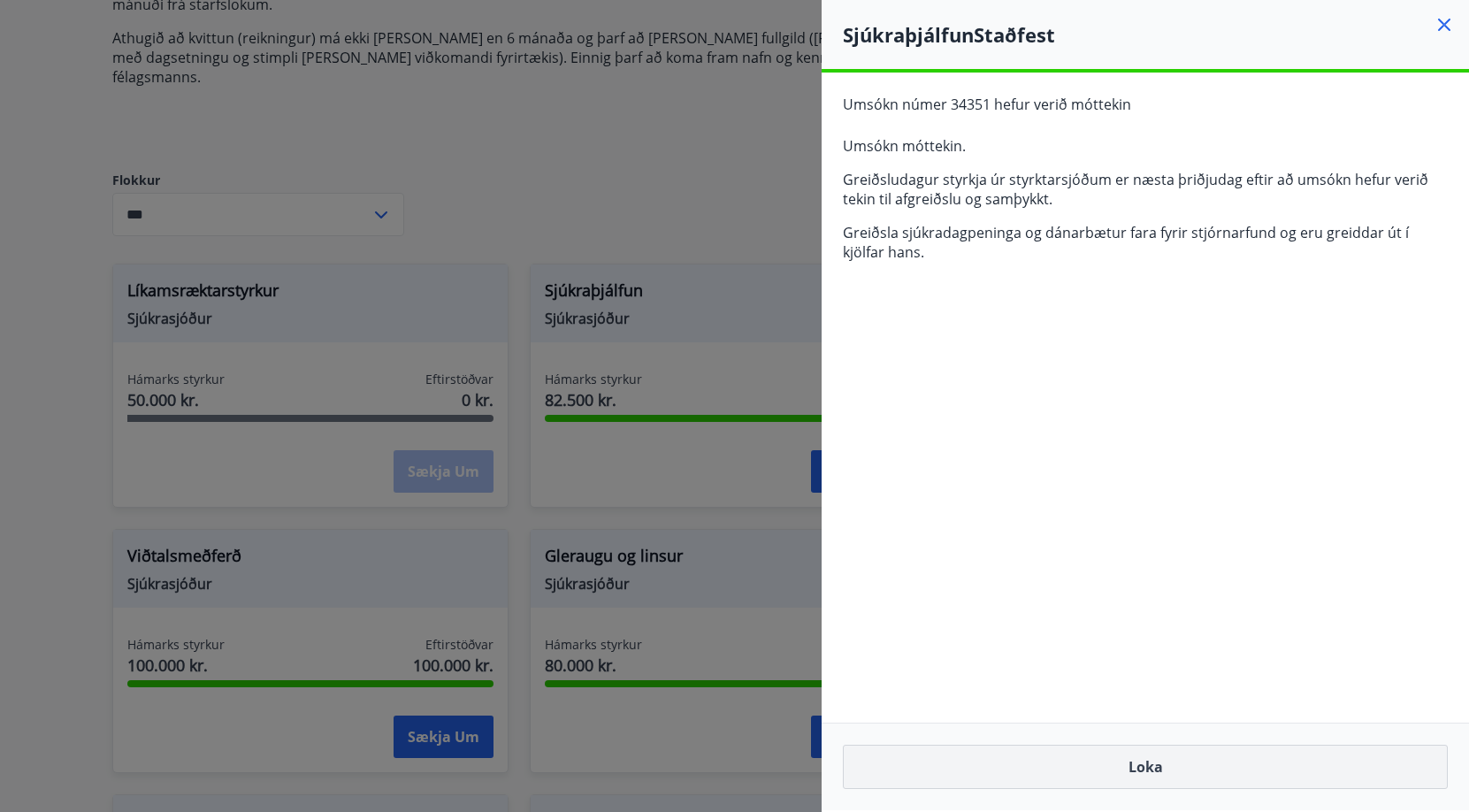
click at [1191, 749] on button "Loka" at bounding box center [1146, 766] width 605 height 45
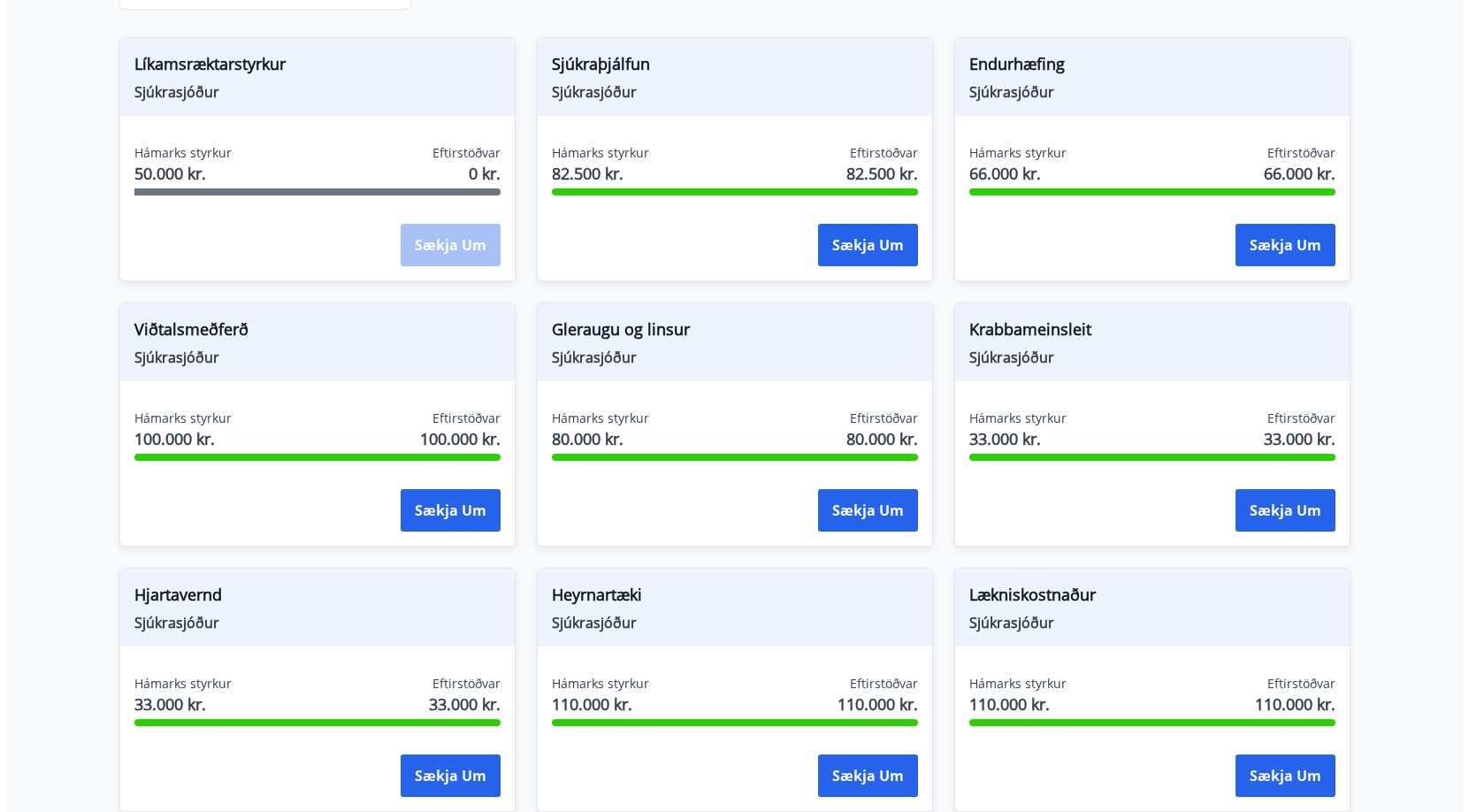
scroll to position [619, 0]
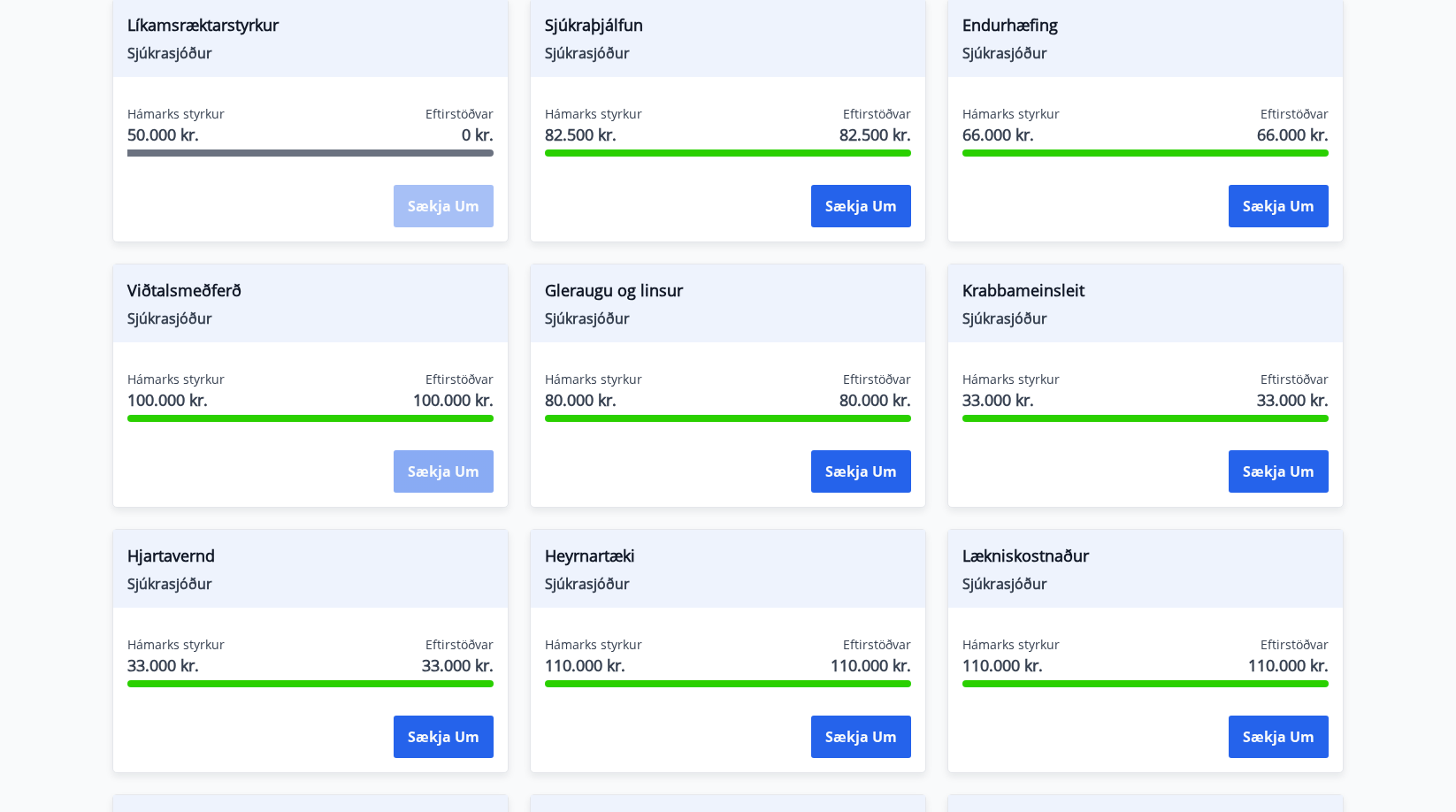
click at [447, 452] on button "Sækja um" at bounding box center [443, 471] width 100 height 43
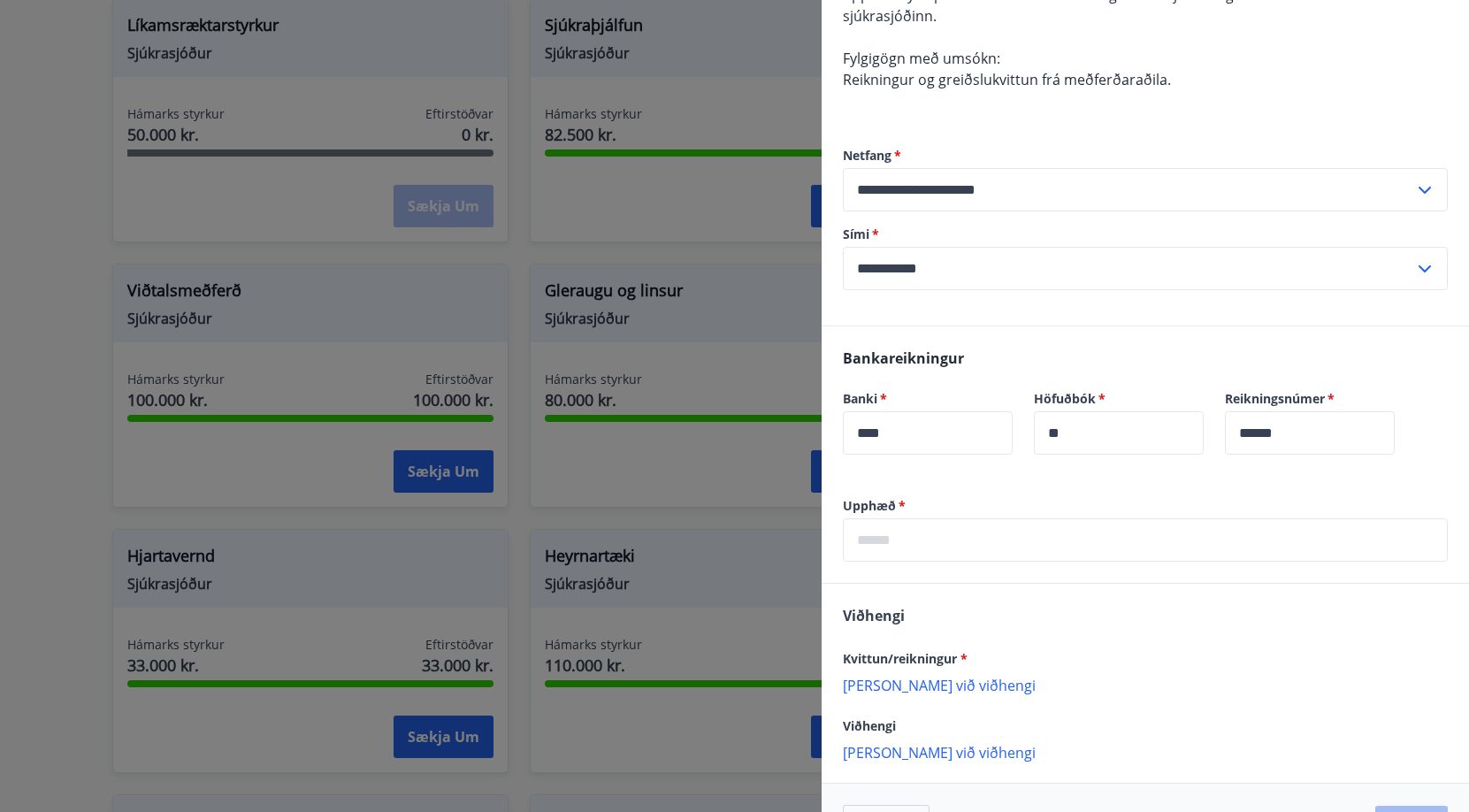
scroll to position [430, 0]
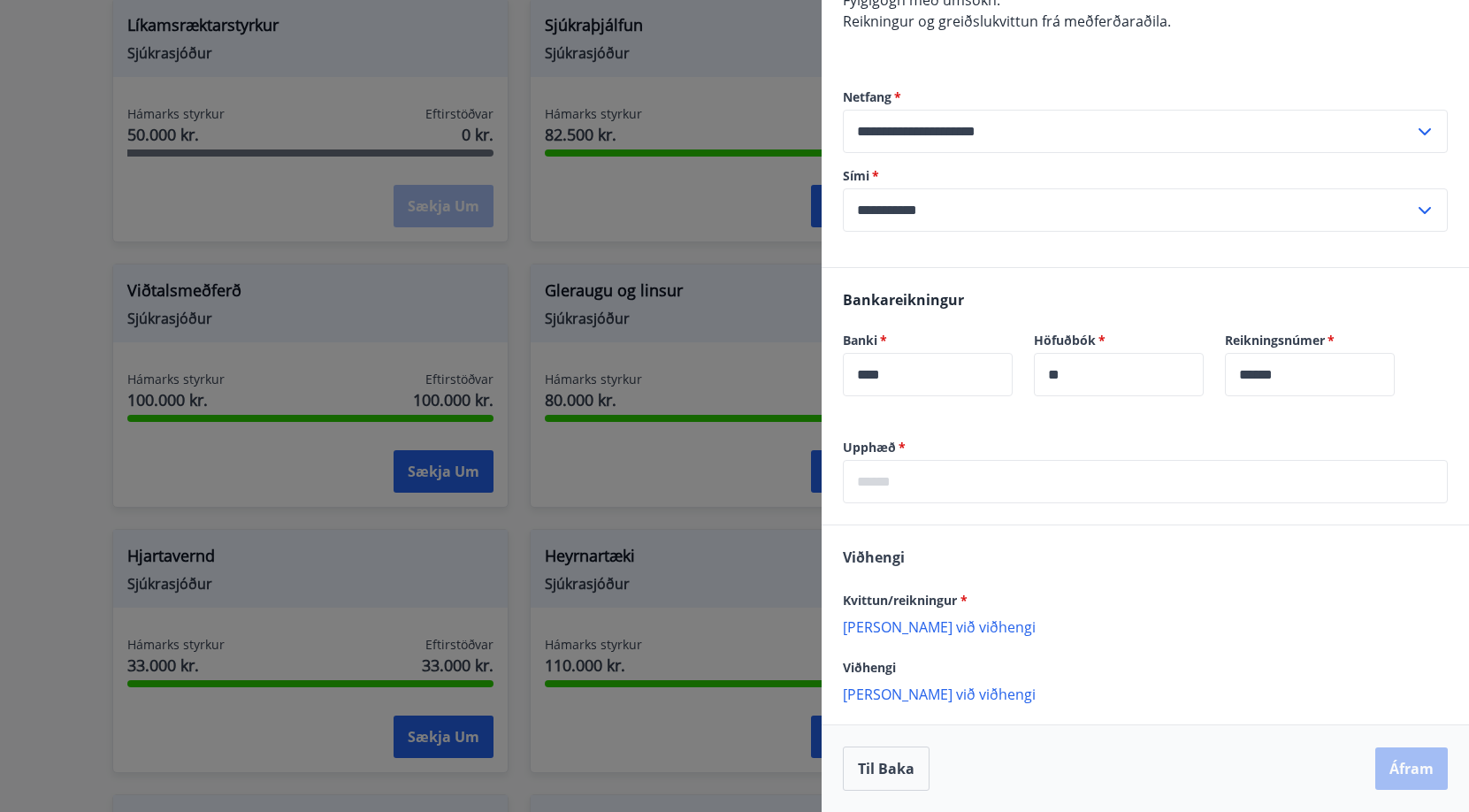
click at [959, 470] on input "text" at bounding box center [1146, 482] width 605 height 44
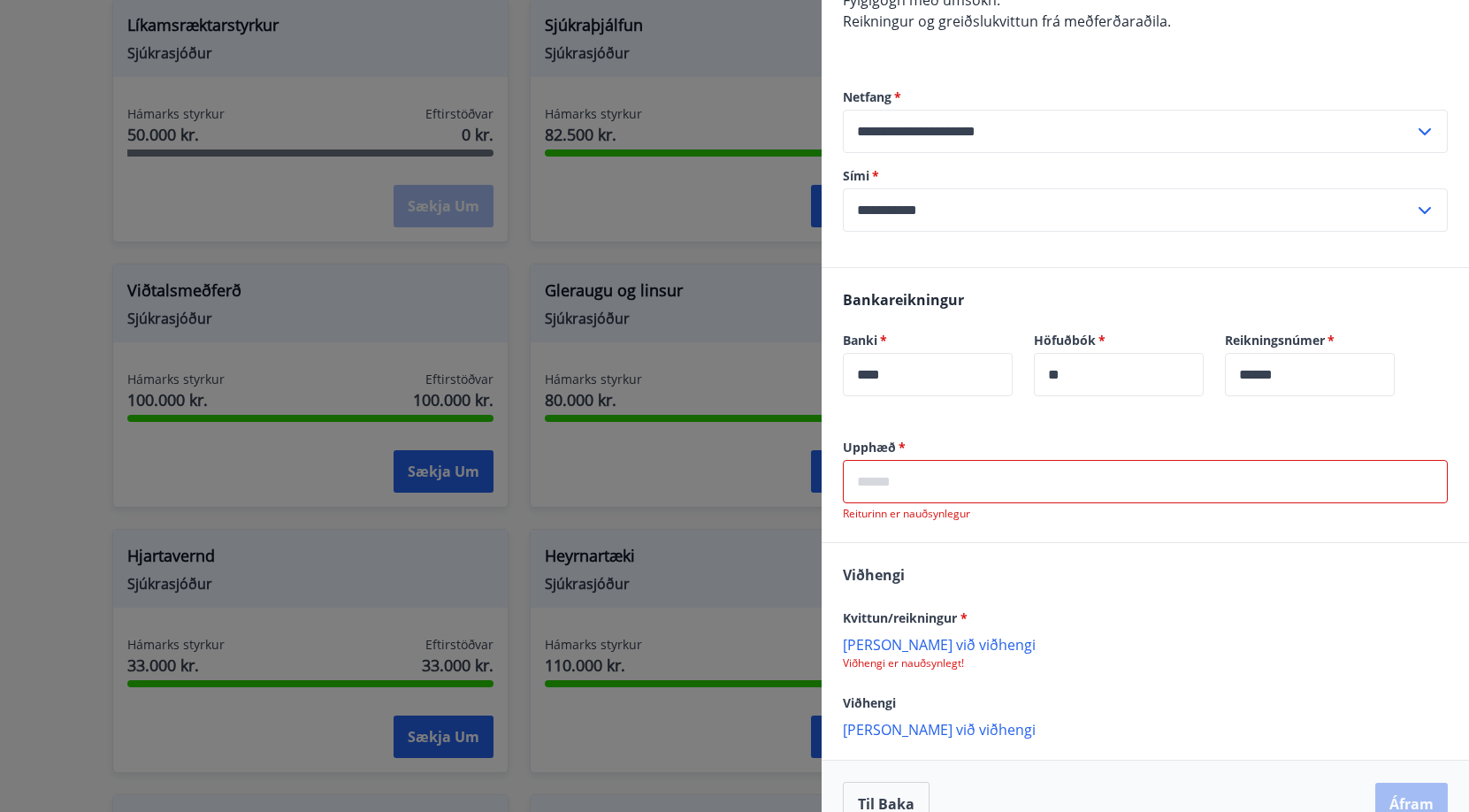
click at [922, 482] on input "text" at bounding box center [1146, 482] width 605 height 44
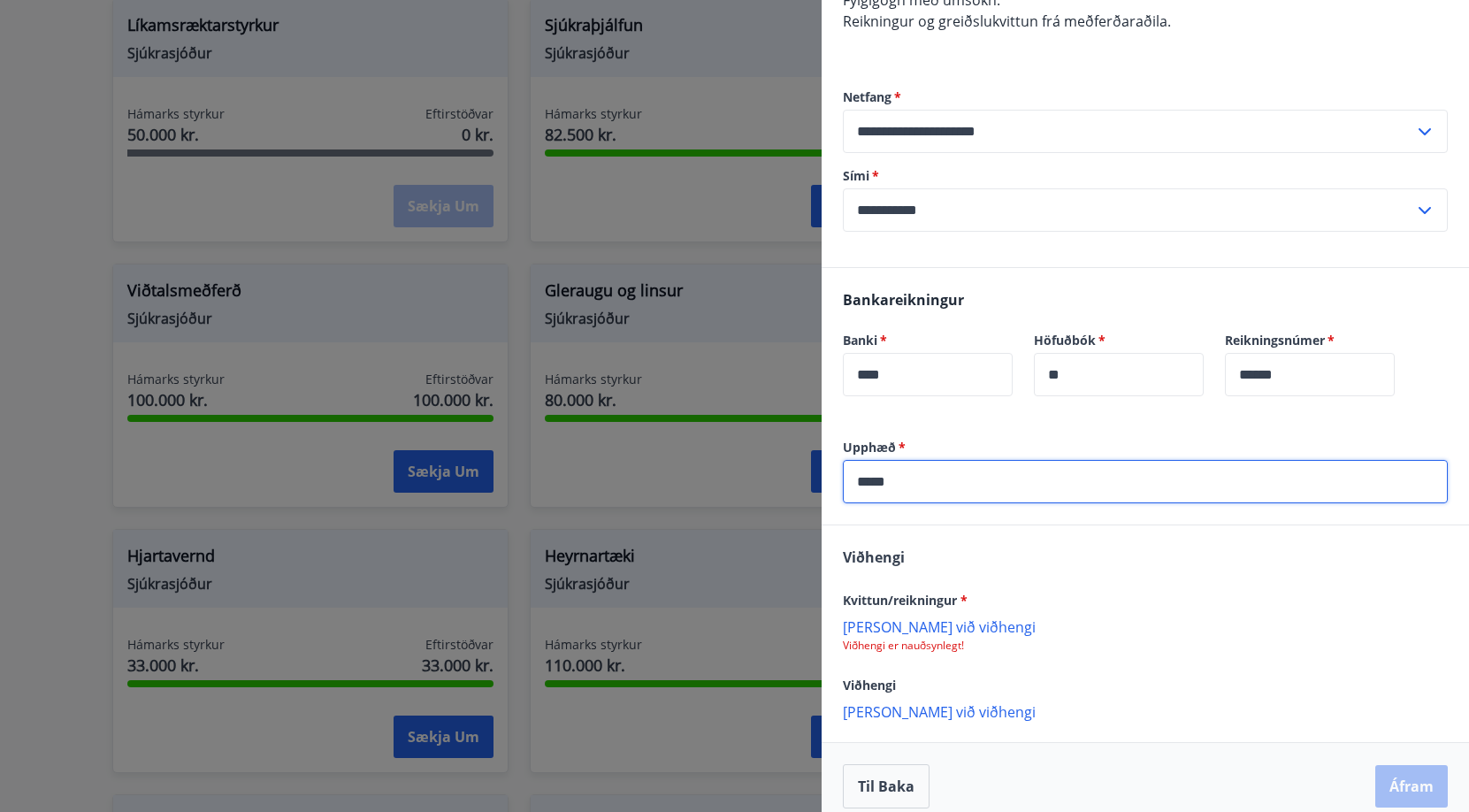
type input "*****"
click at [927, 452] on label "Upphæð   *" at bounding box center [1146, 447] width 605 height 18
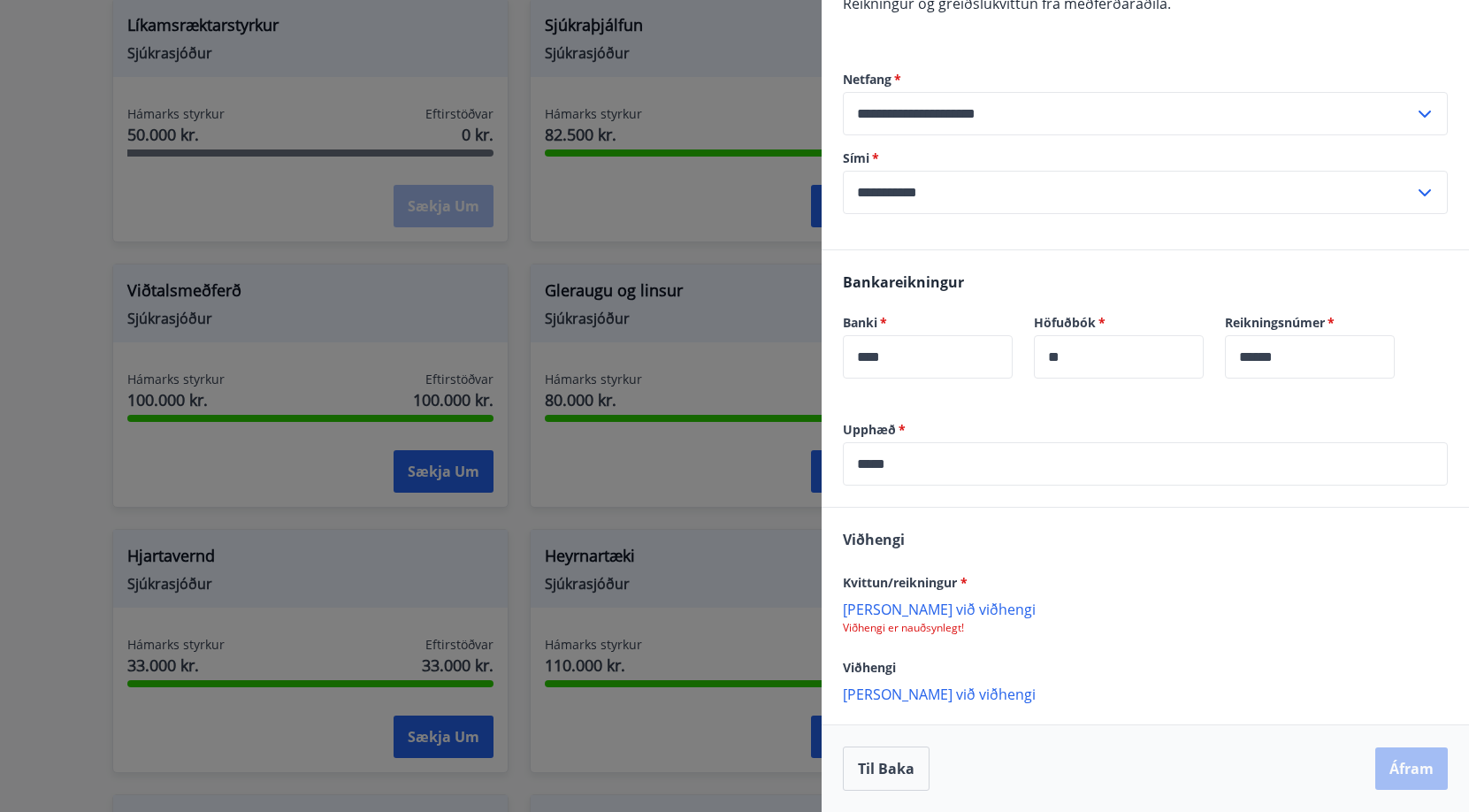
click at [925, 610] on p "Bæta við viðhengi" at bounding box center [1146, 609] width 605 height 18
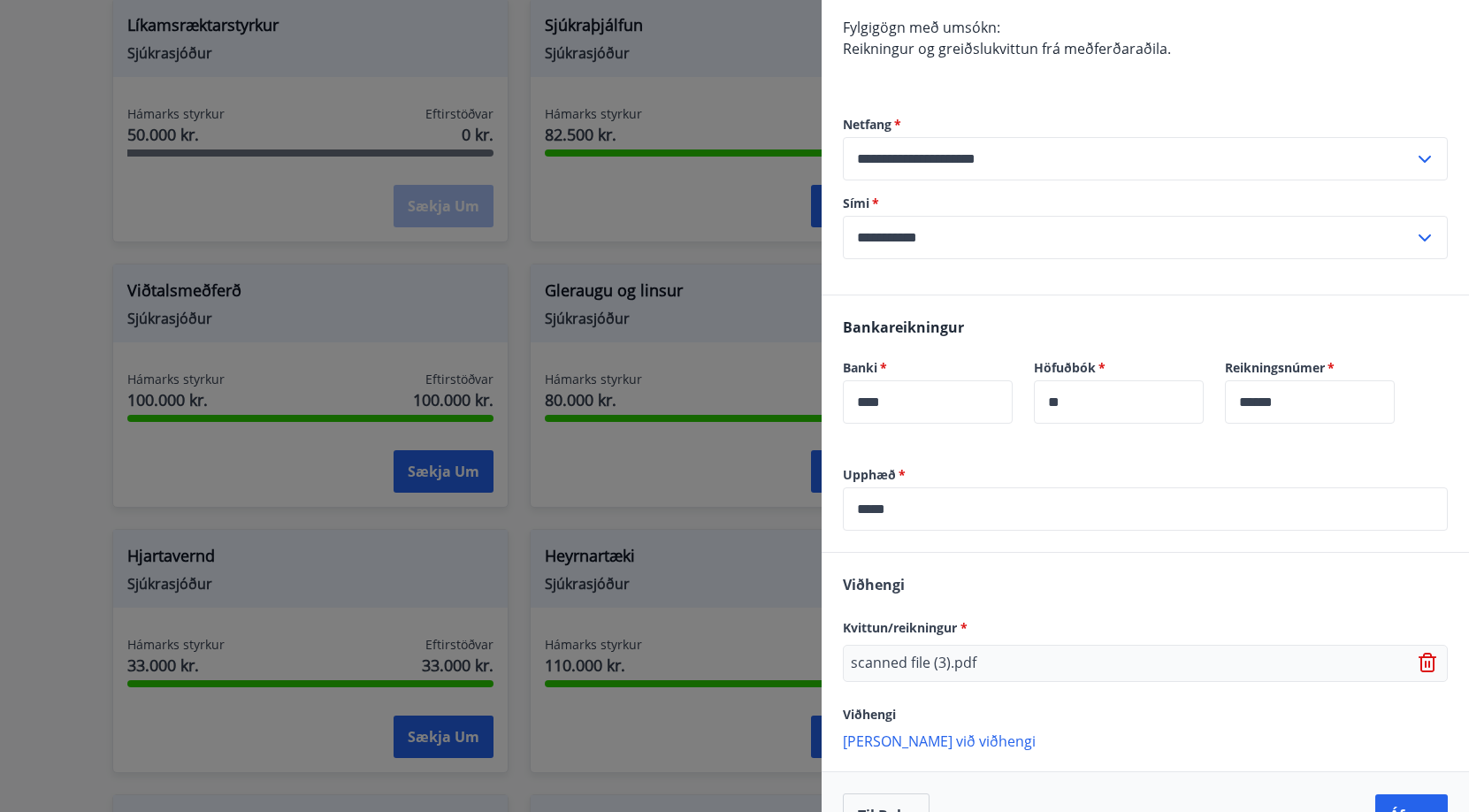
scroll to position [450, 0]
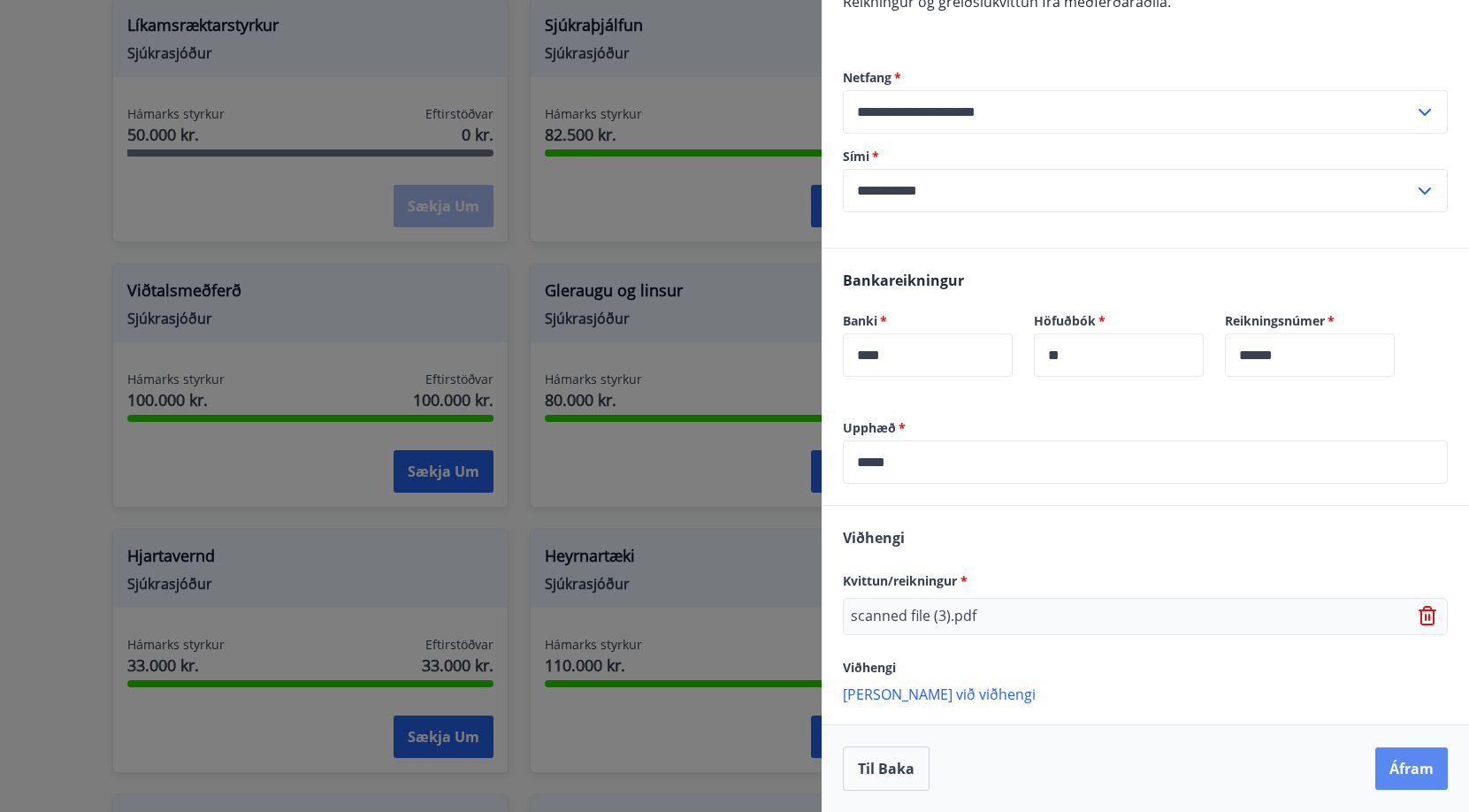
click at [1411, 784] on button "Áfram" at bounding box center [1411, 768] width 72 height 43
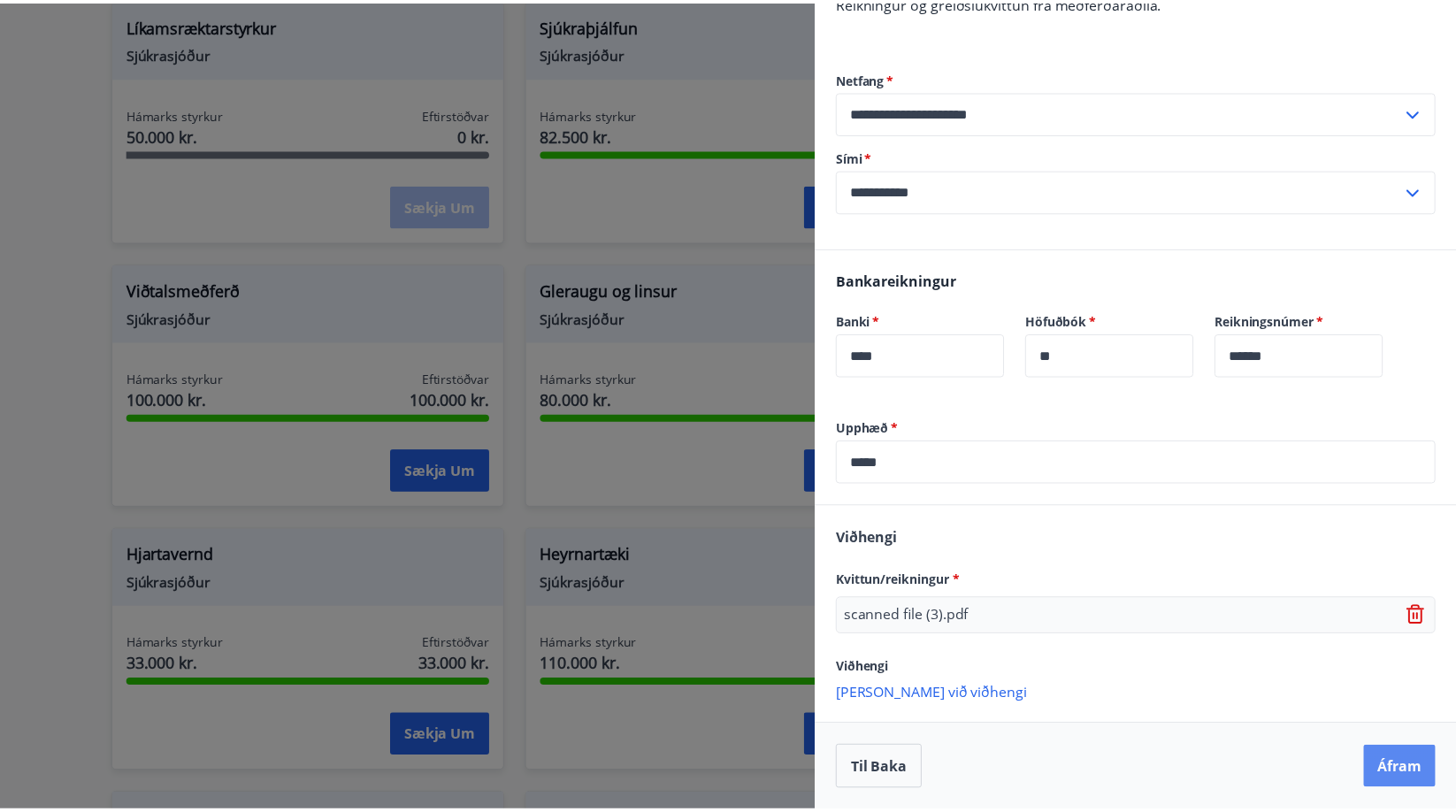
scroll to position [0, 0]
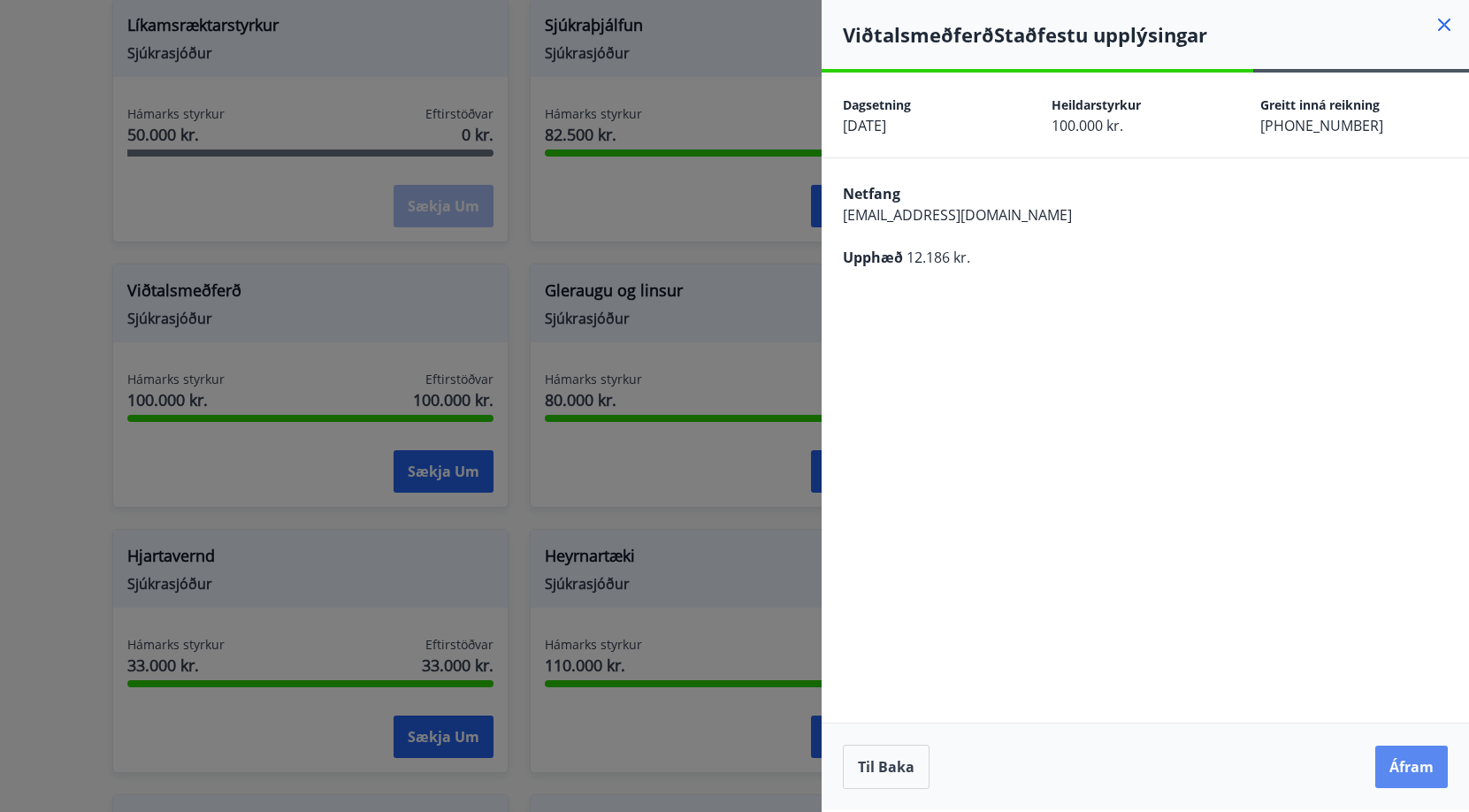
click at [1402, 760] on button "Áfram" at bounding box center [1411, 766] width 72 height 43
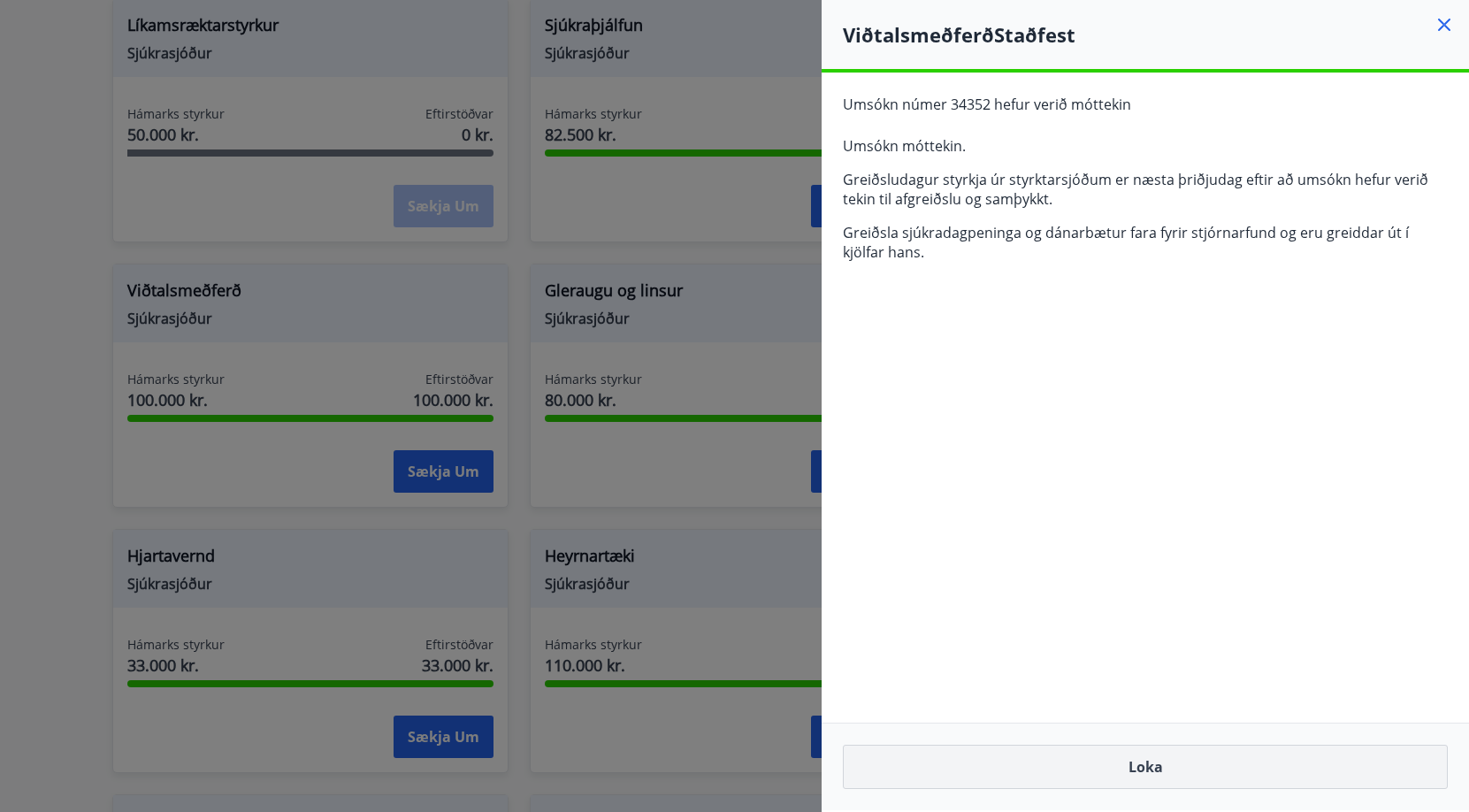
click at [1168, 751] on button "Loka" at bounding box center [1146, 766] width 605 height 45
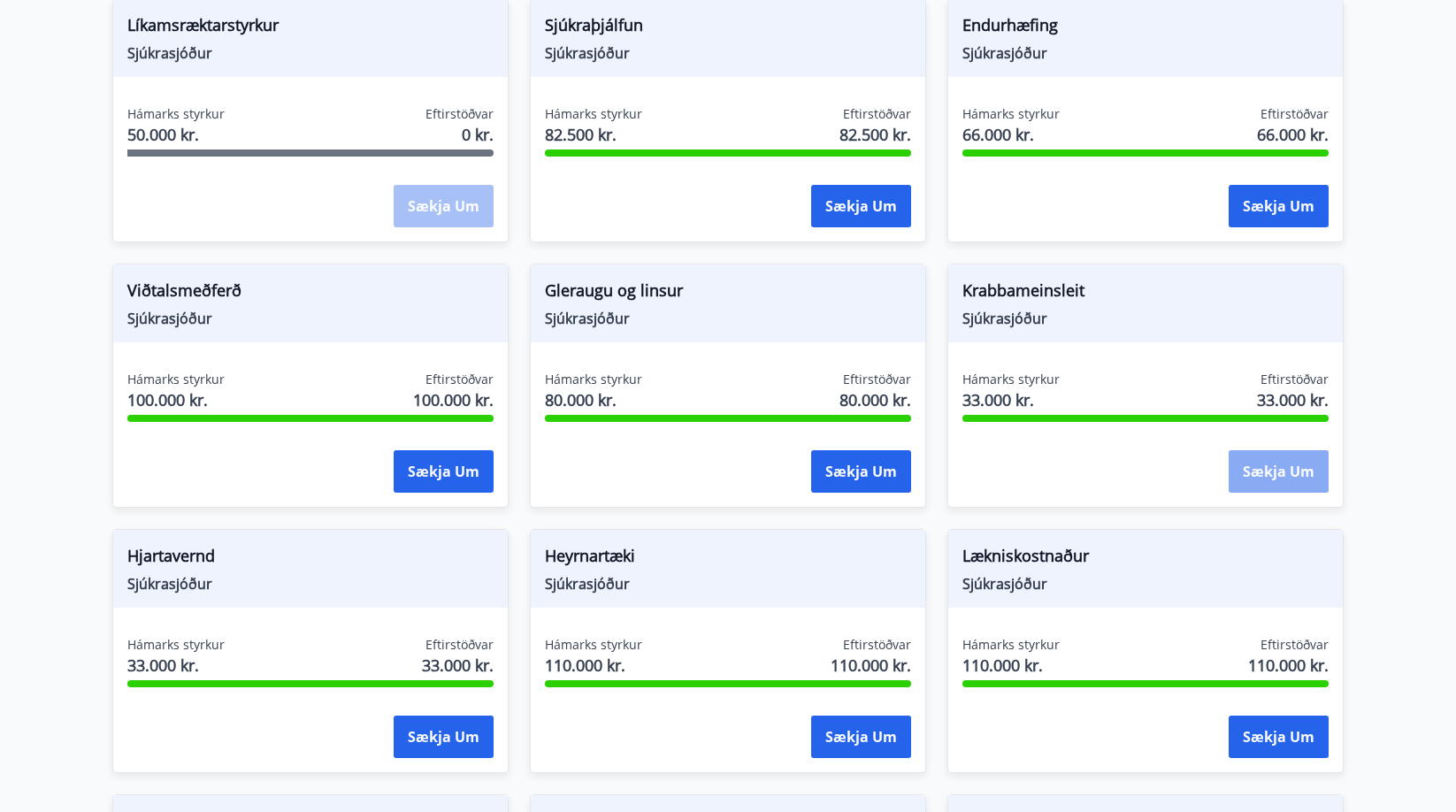
click at [1263, 450] on button "Sækja um" at bounding box center [1278, 471] width 100 height 43
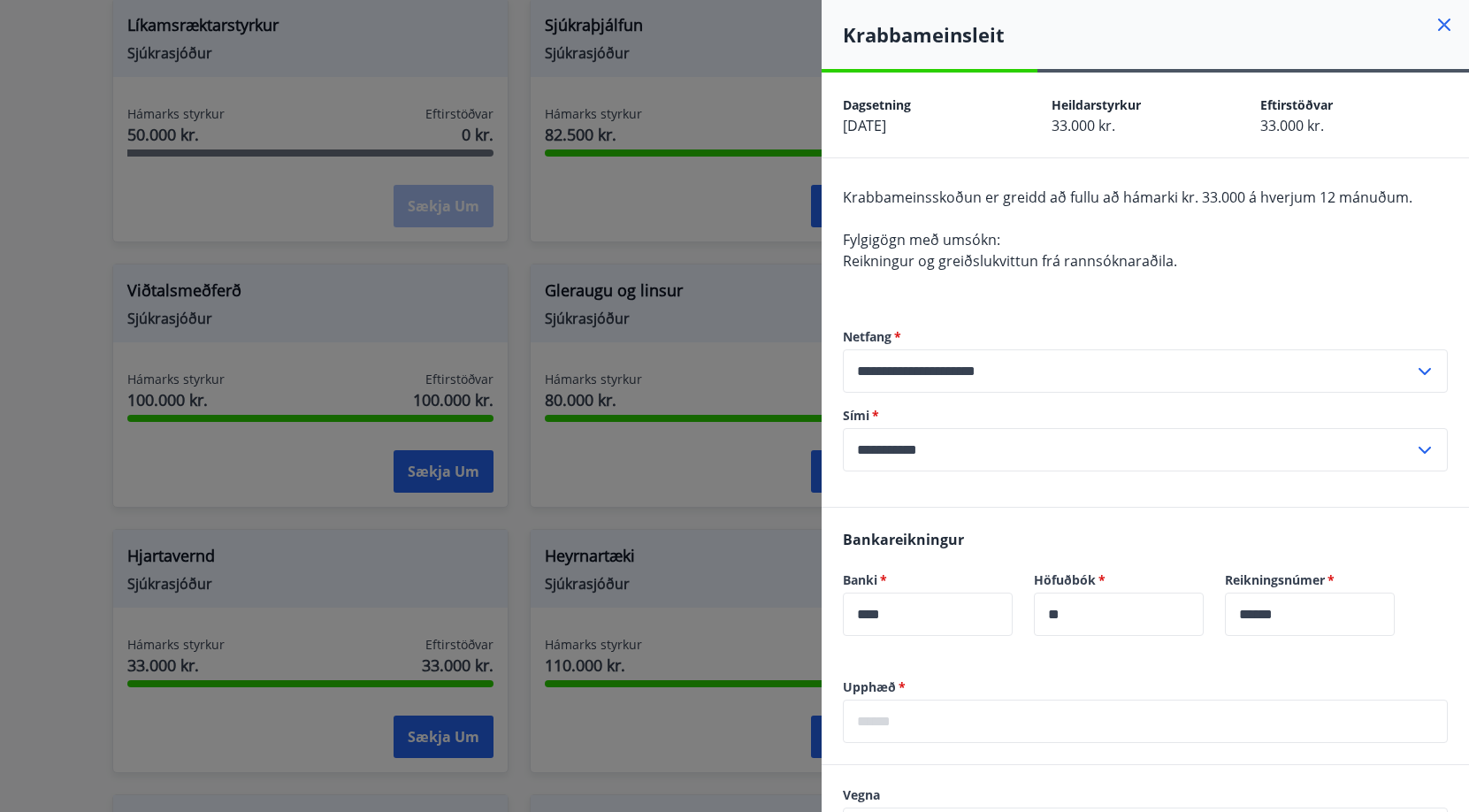
click at [1437, 22] on icon at bounding box center [1444, 24] width 21 height 21
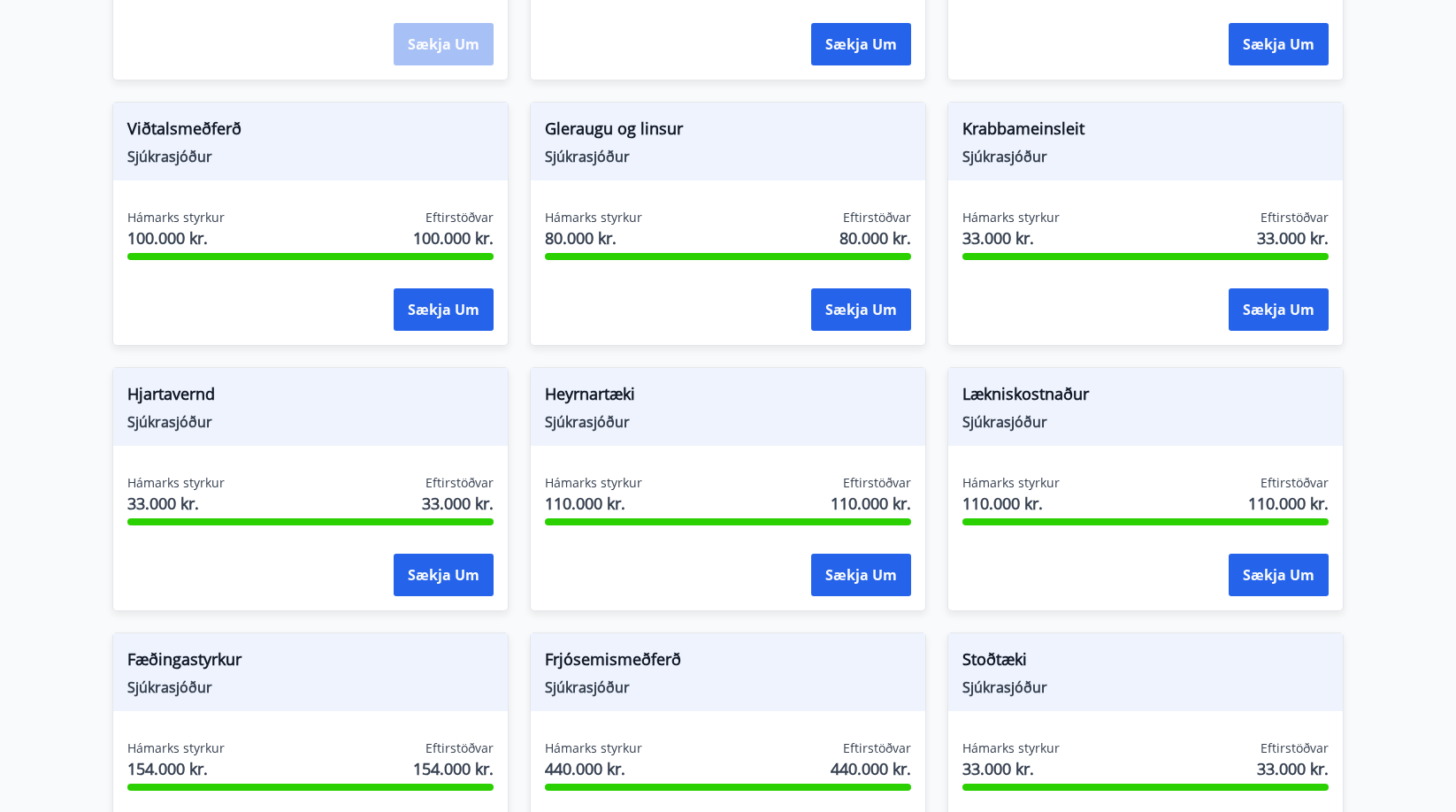
scroll to position [796, 0]
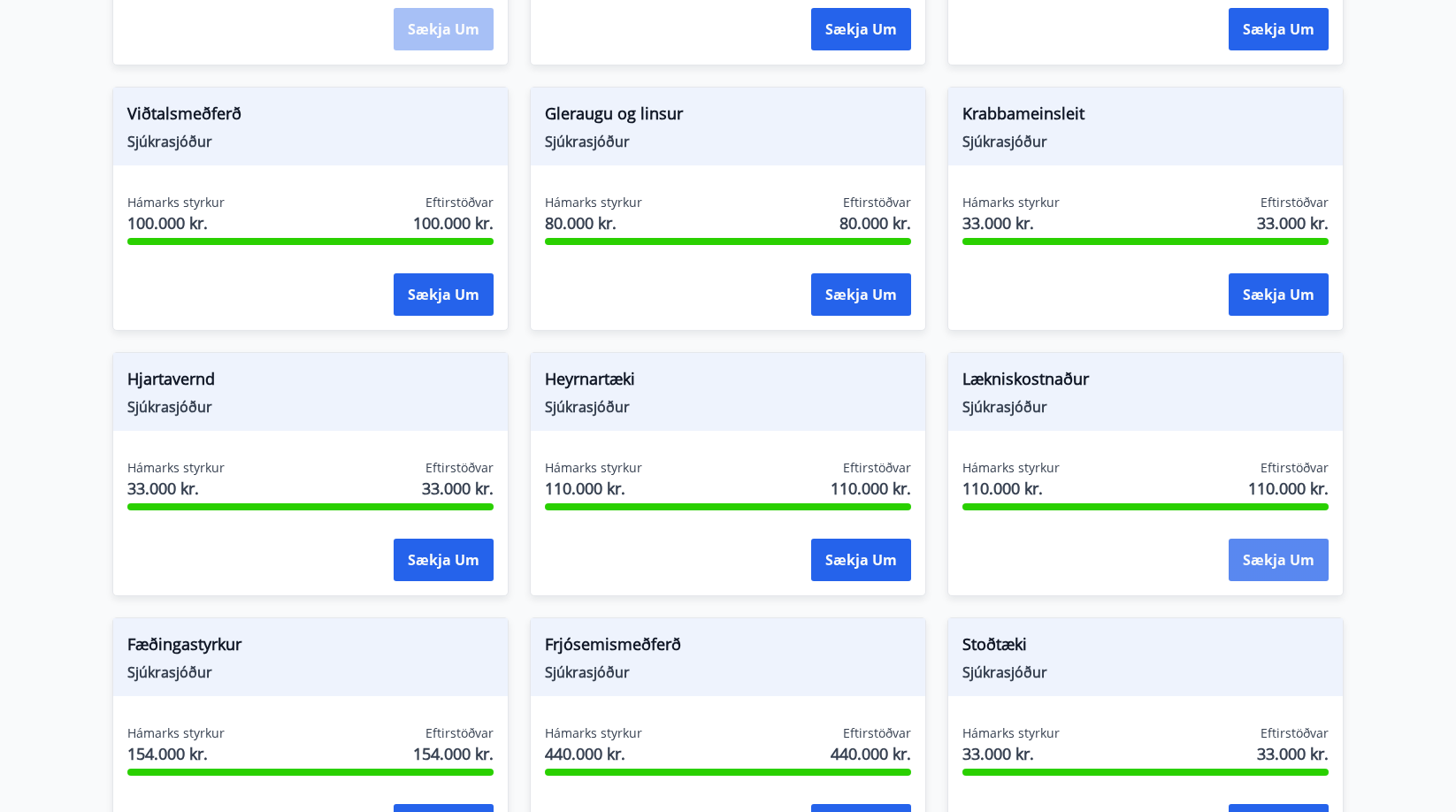
click at [1248, 538] on button "Sækja um" at bounding box center [1278, 559] width 100 height 43
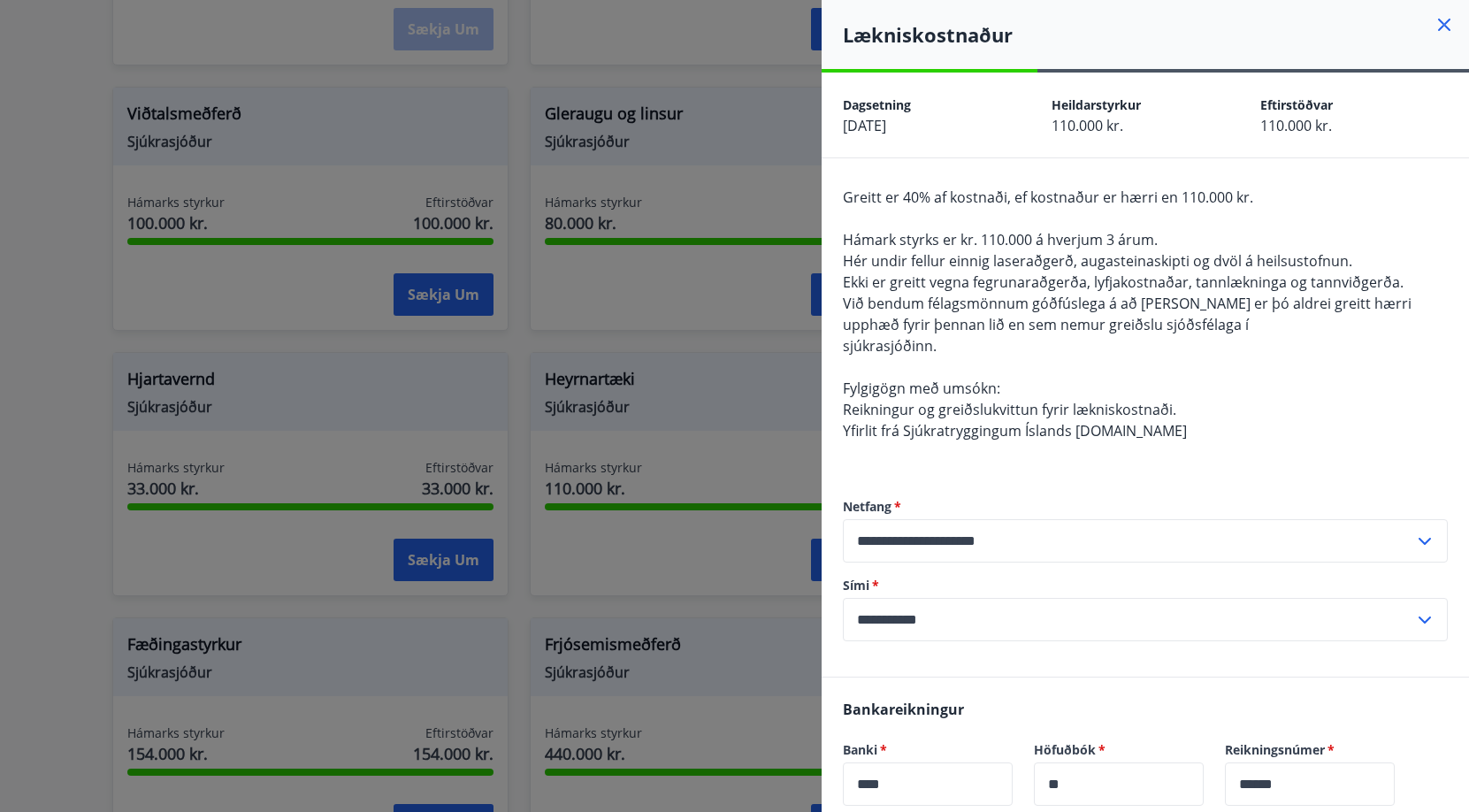
click at [1416, 28] on h4 "Lækniskostnaður" at bounding box center [1156, 34] width 626 height 27
click at [1434, 26] on icon at bounding box center [1444, 24] width 21 height 21
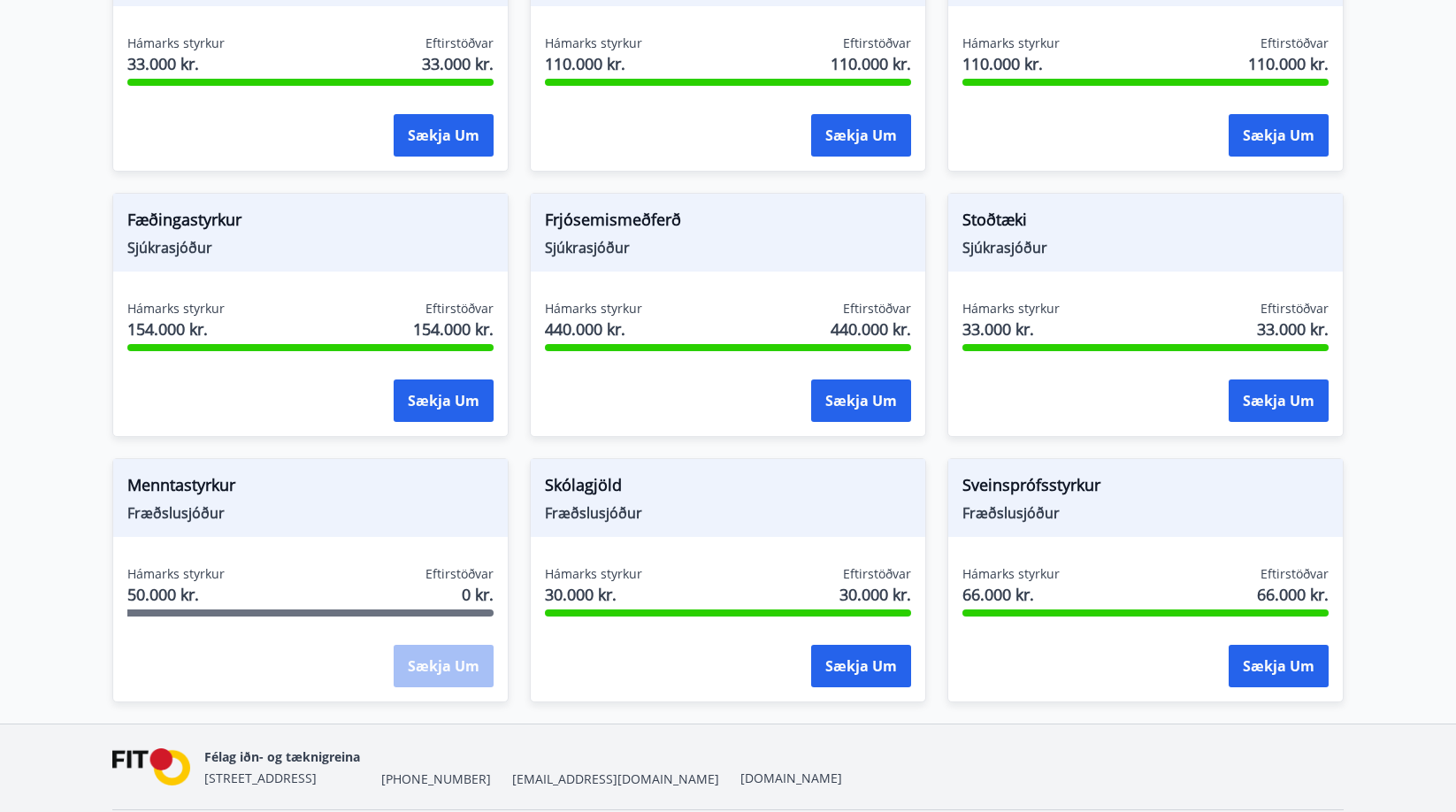
scroll to position [1238, 0]
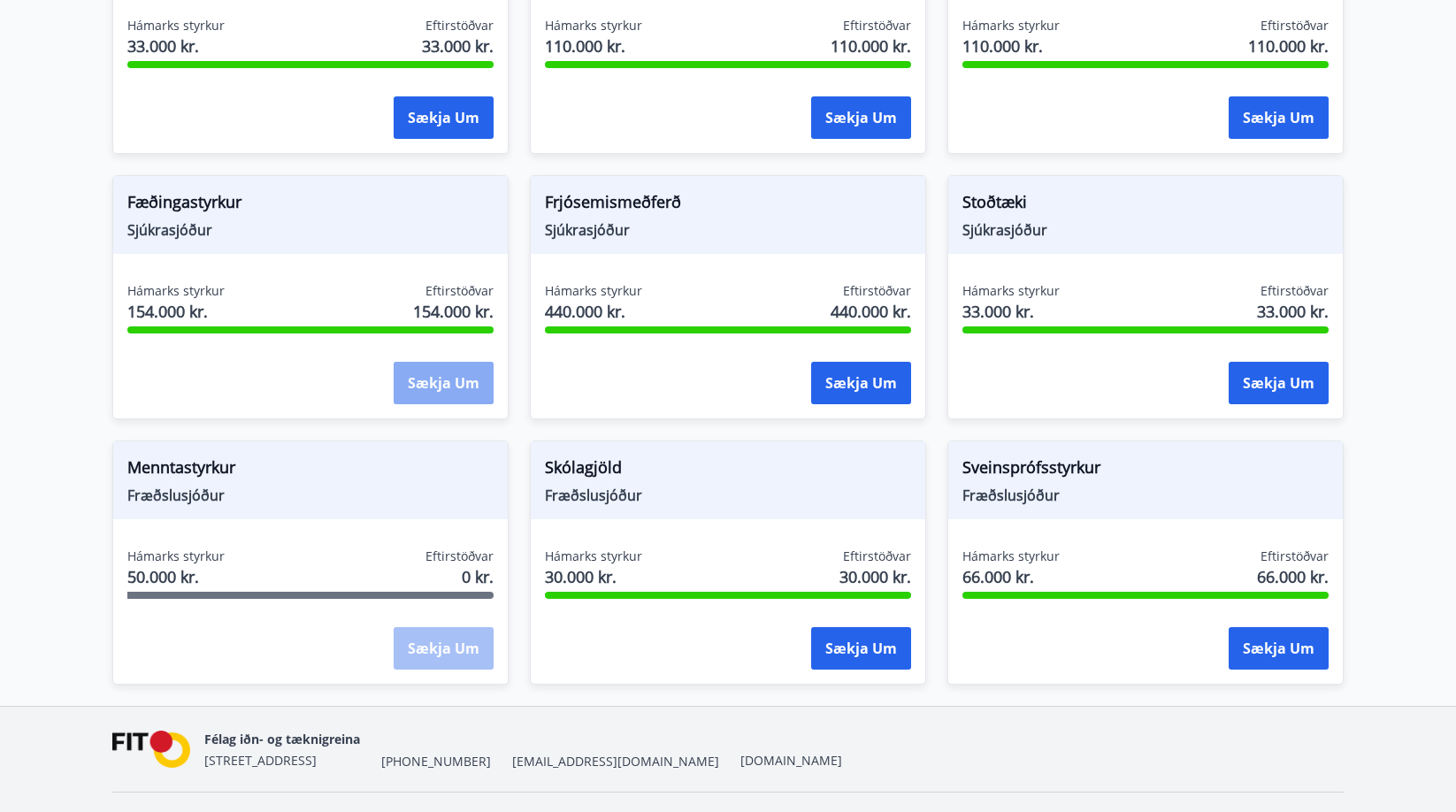
click at [427, 364] on button "Sækja um" at bounding box center [443, 383] width 100 height 43
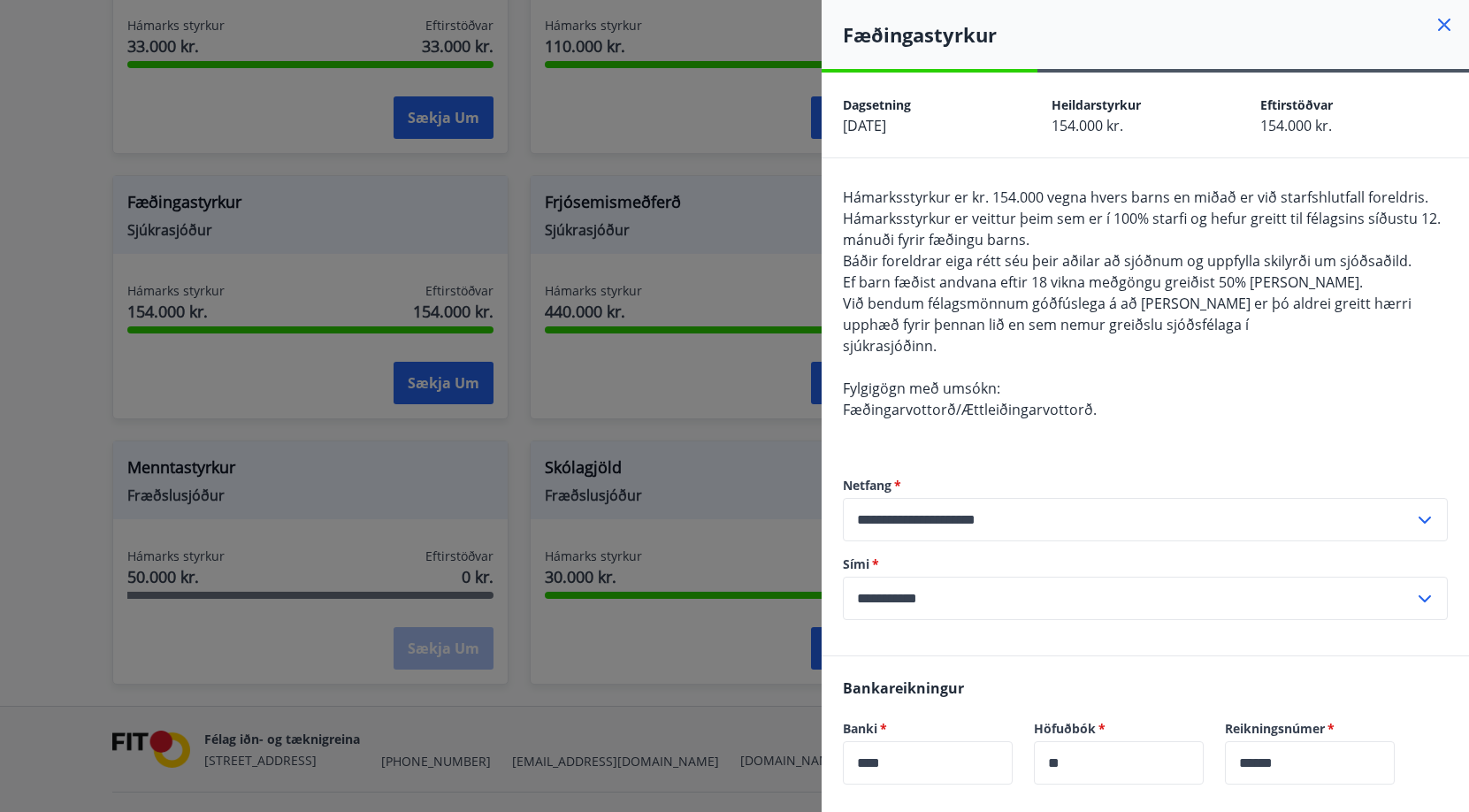
click at [1434, 19] on icon at bounding box center [1444, 24] width 21 height 21
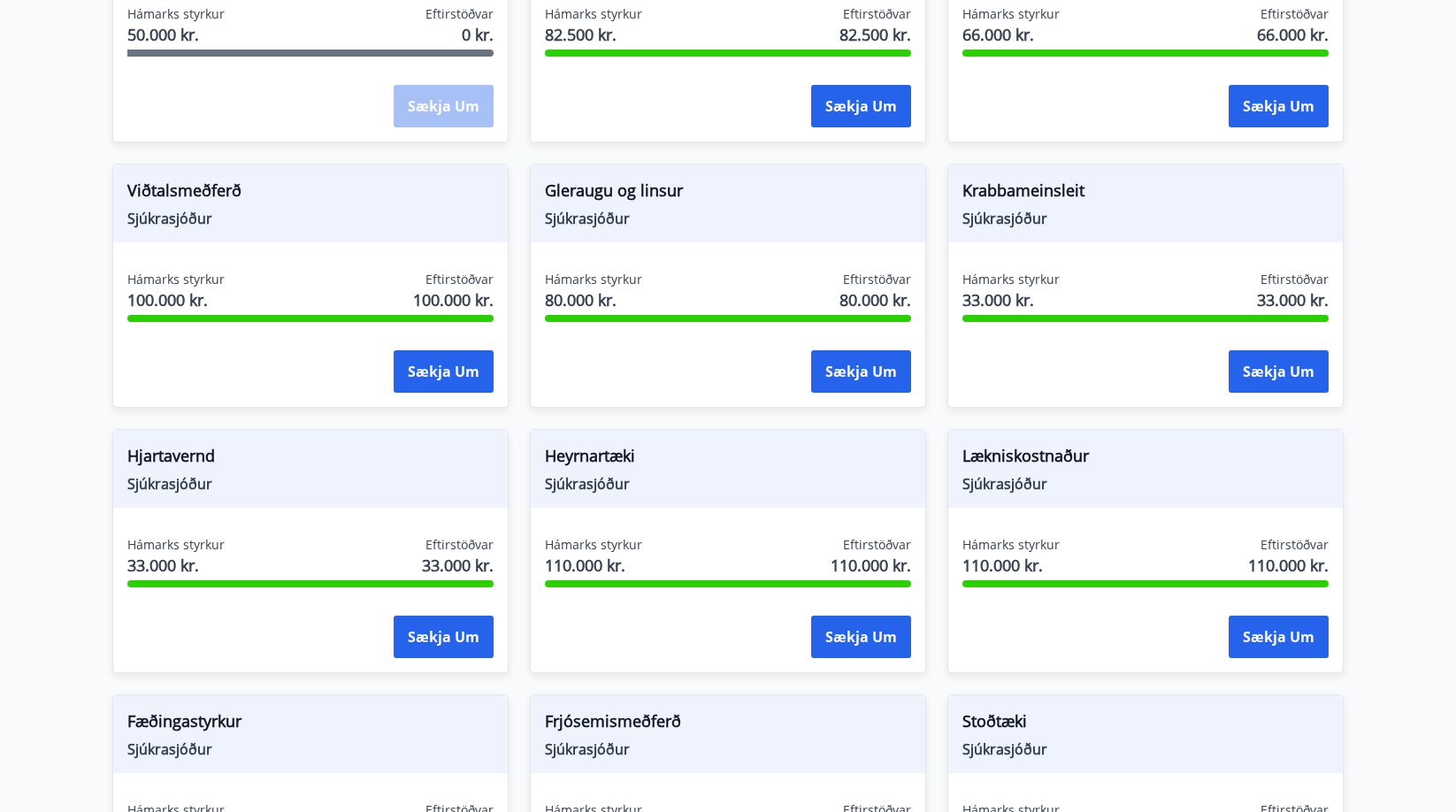
scroll to position [708, 0]
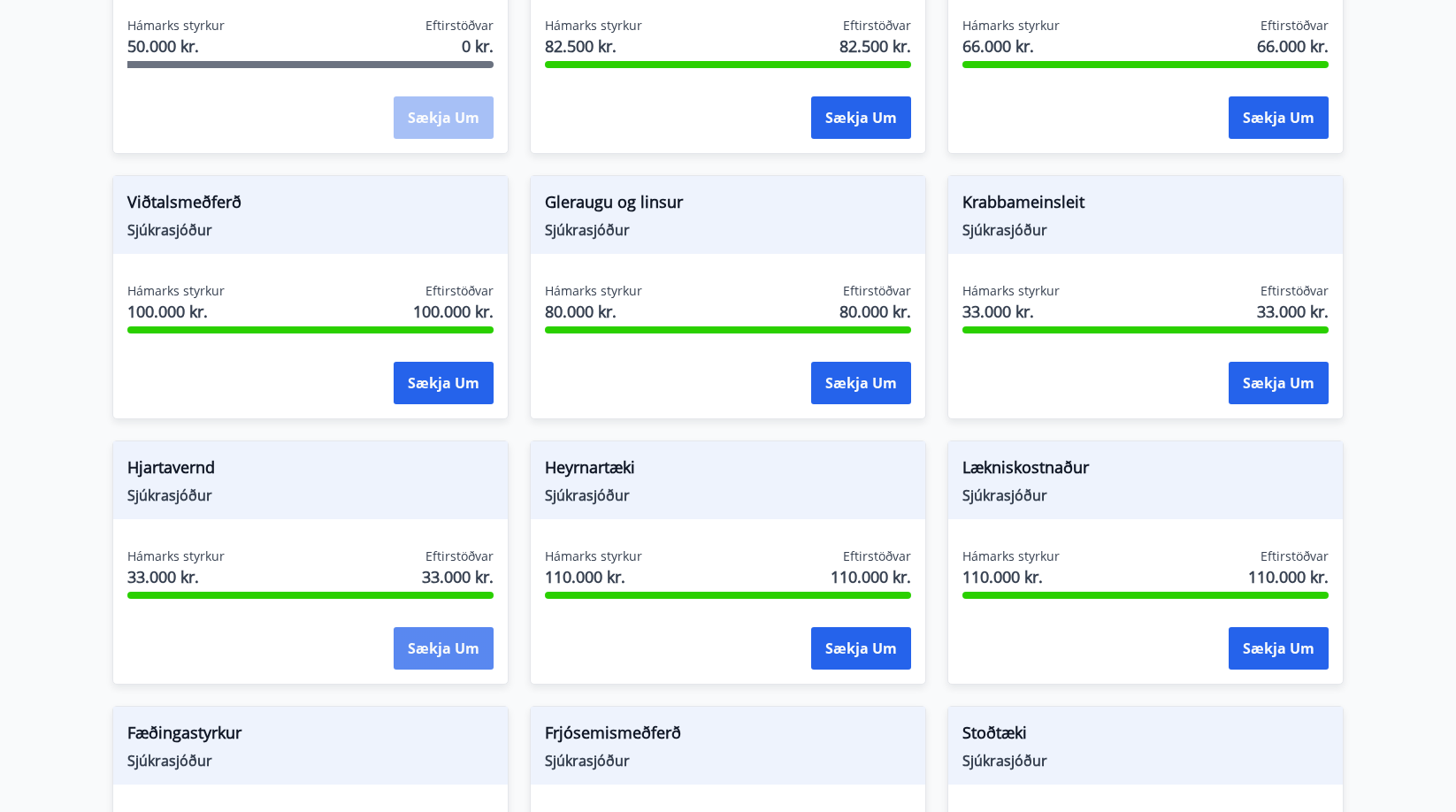
click at [456, 627] on button "Sækja um" at bounding box center [443, 647] width 100 height 43
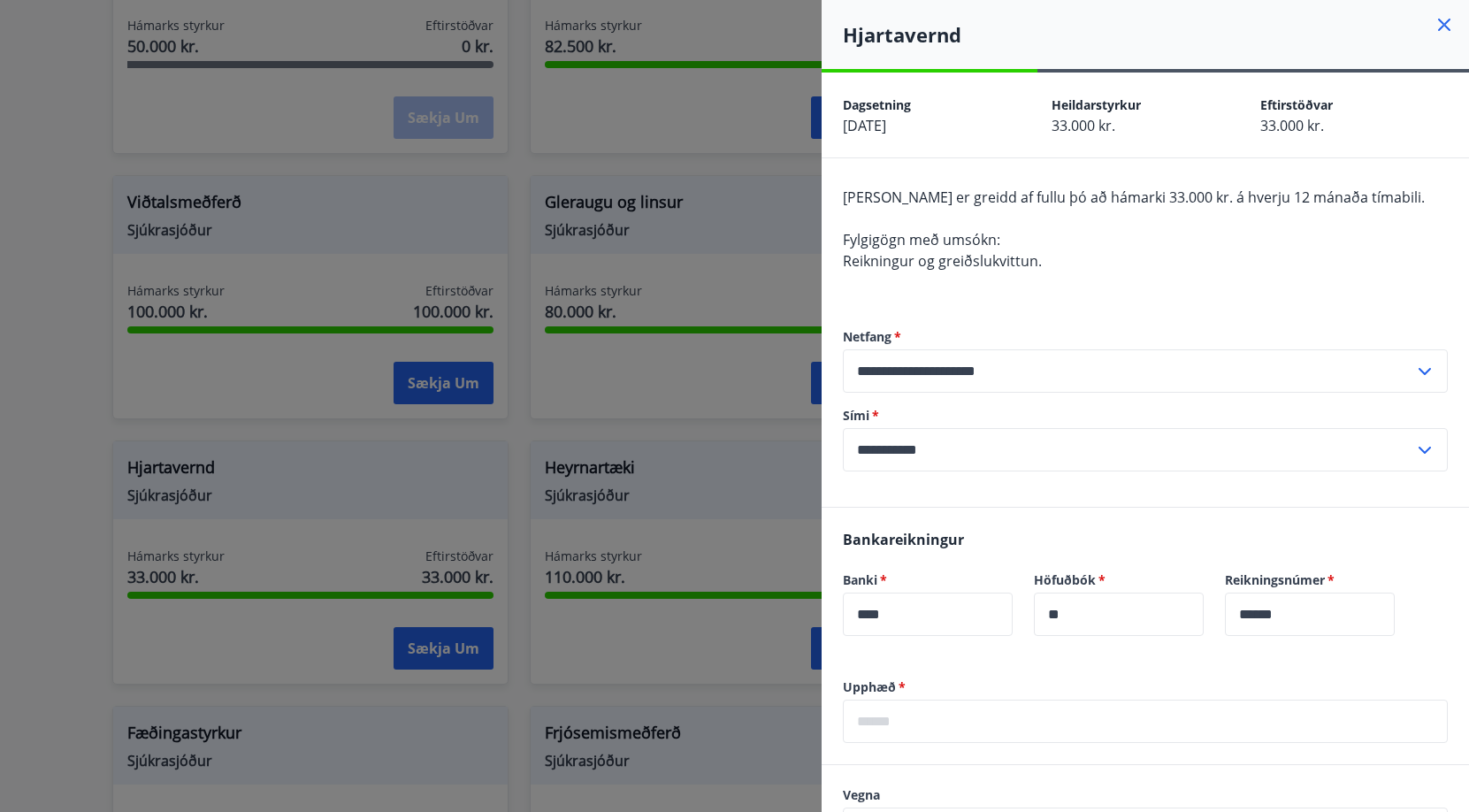
click at [1434, 14] on icon at bounding box center [1444, 24] width 21 height 21
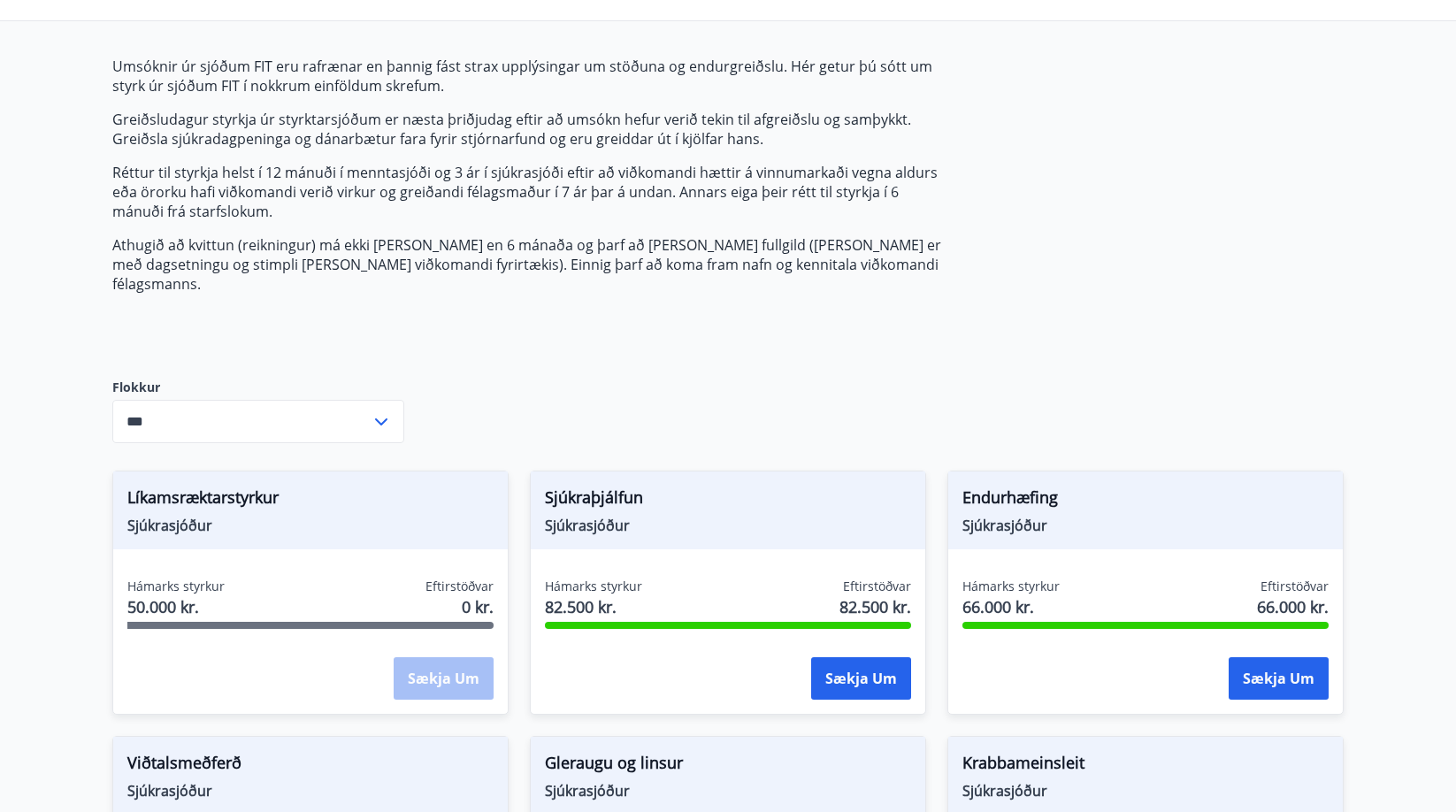
scroll to position [0, 0]
